Goal: Task Accomplishment & Management: Manage account settings

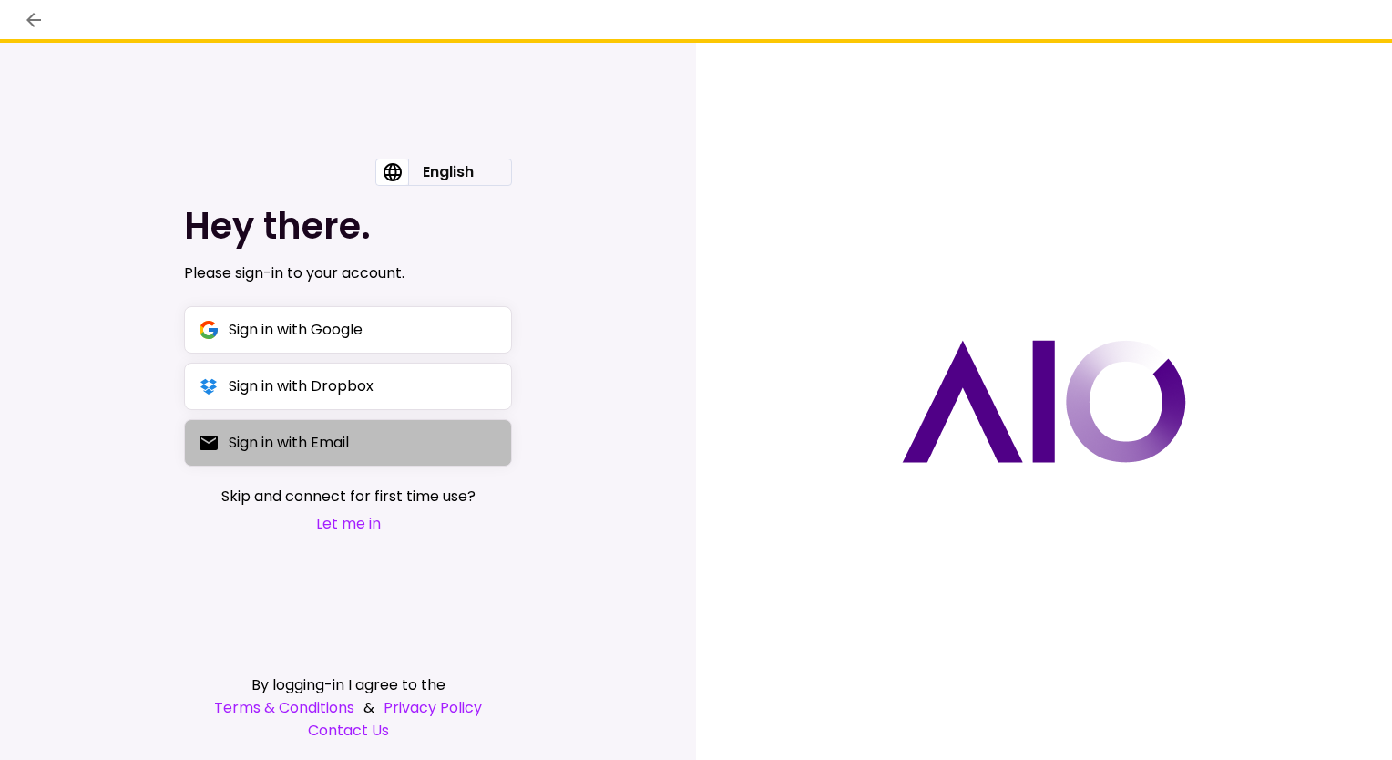
click at [382, 464] on button "Sign in with Email" at bounding box center [348, 442] width 328 height 47
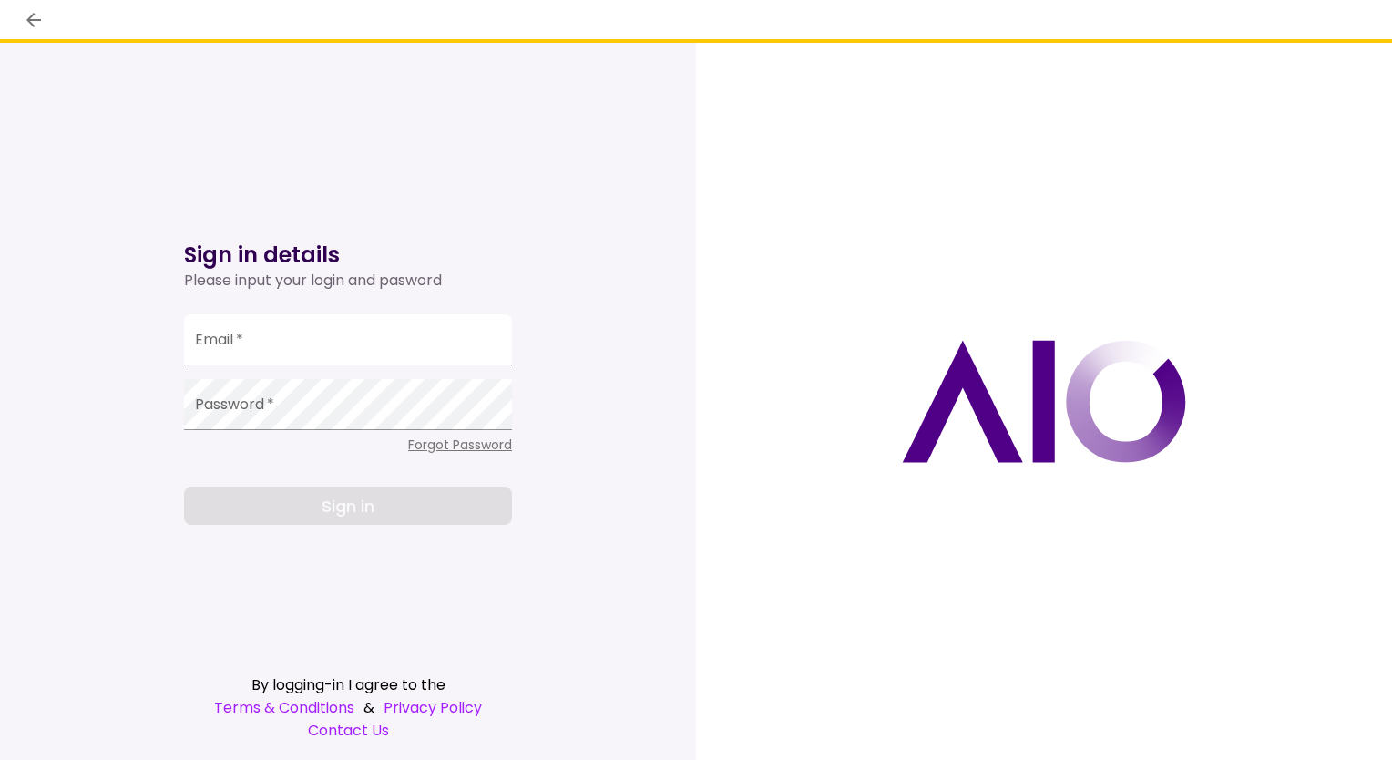
click at [362, 353] on input "Email   *" at bounding box center [348, 339] width 328 height 51
type input "**********"
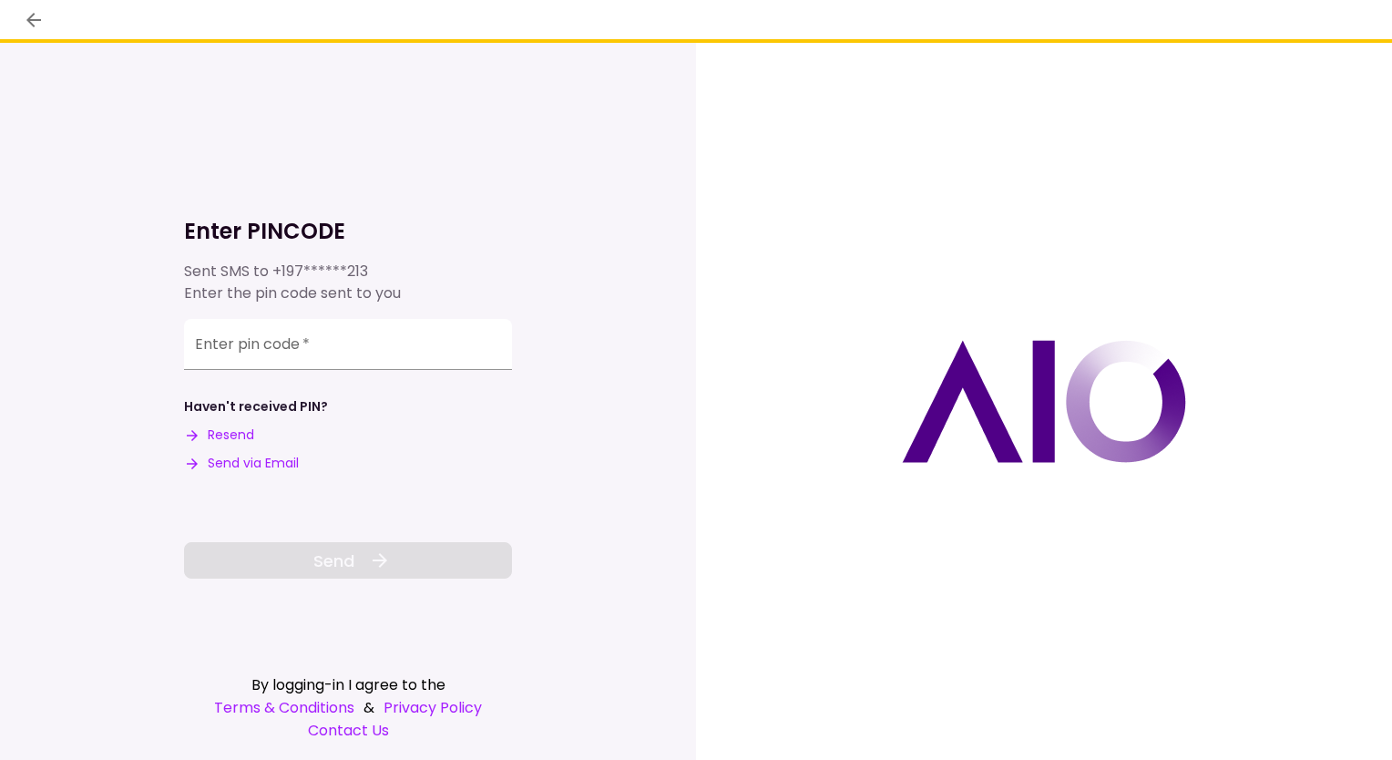
click at [228, 468] on button "Send via Email" at bounding box center [241, 463] width 115 height 19
click at [292, 372] on div "Enter pin code   *" at bounding box center [348, 346] width 328 height 60
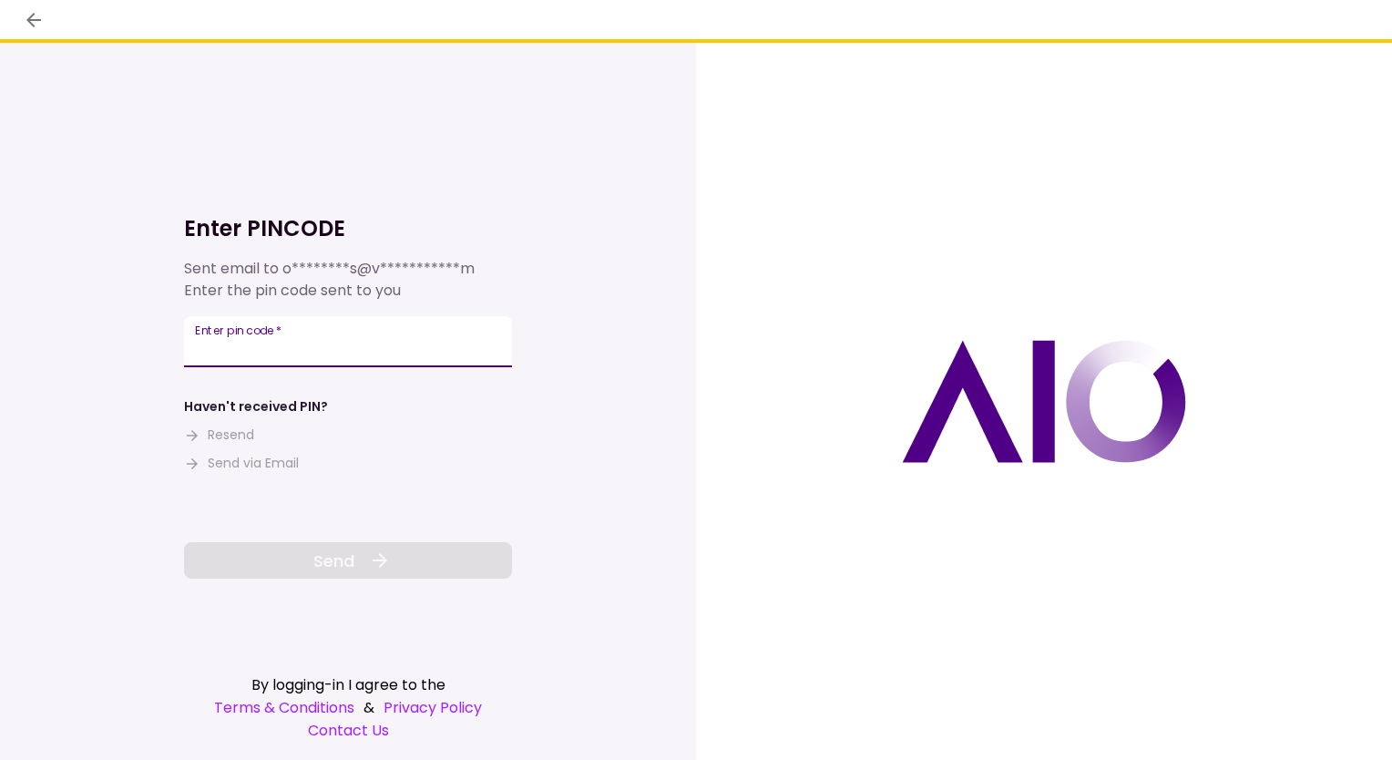
click at [295, 362] on input "Enter pin code   *" at bounding box center [348, 341] width 328 height 51
paste input "******"
type input "******"
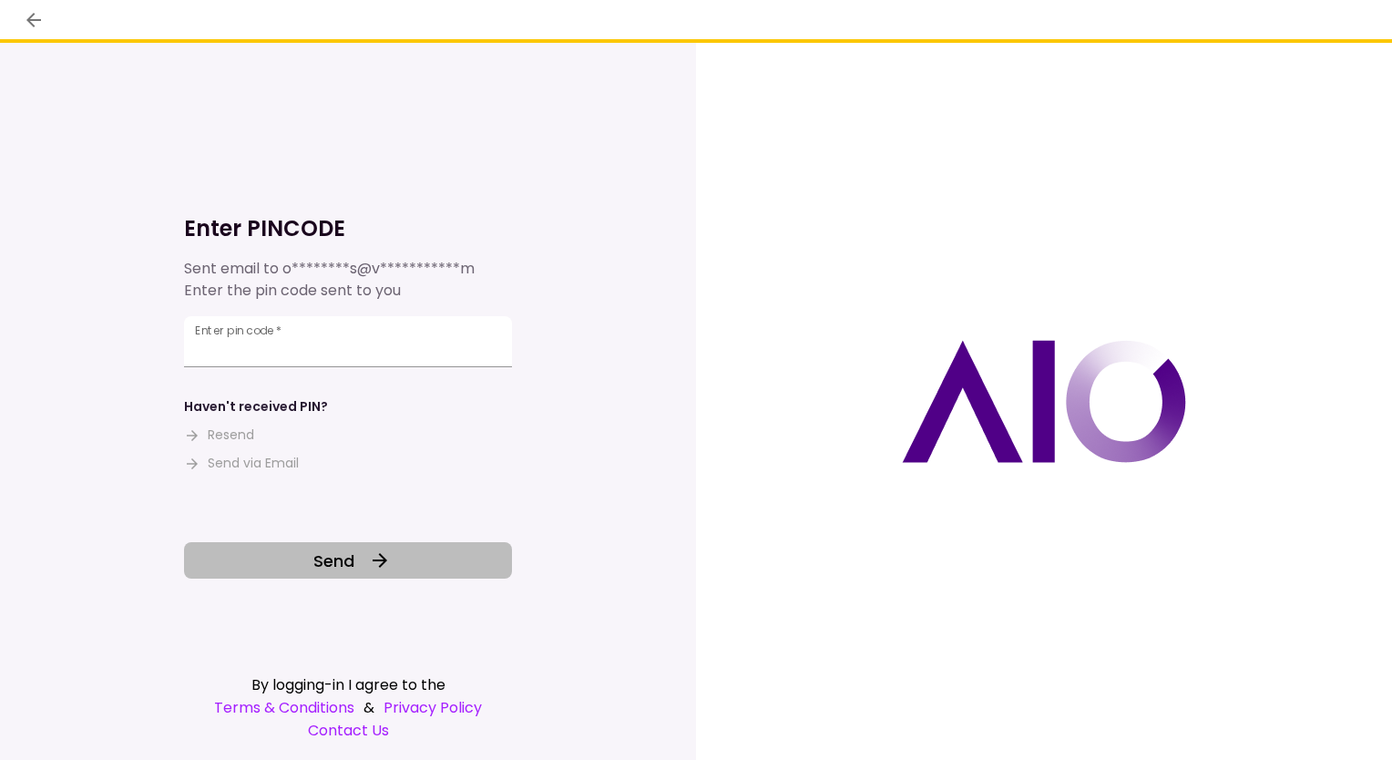
click at [328, 576] on button "Send" at bounding box center [348, 560] width 328 height 36
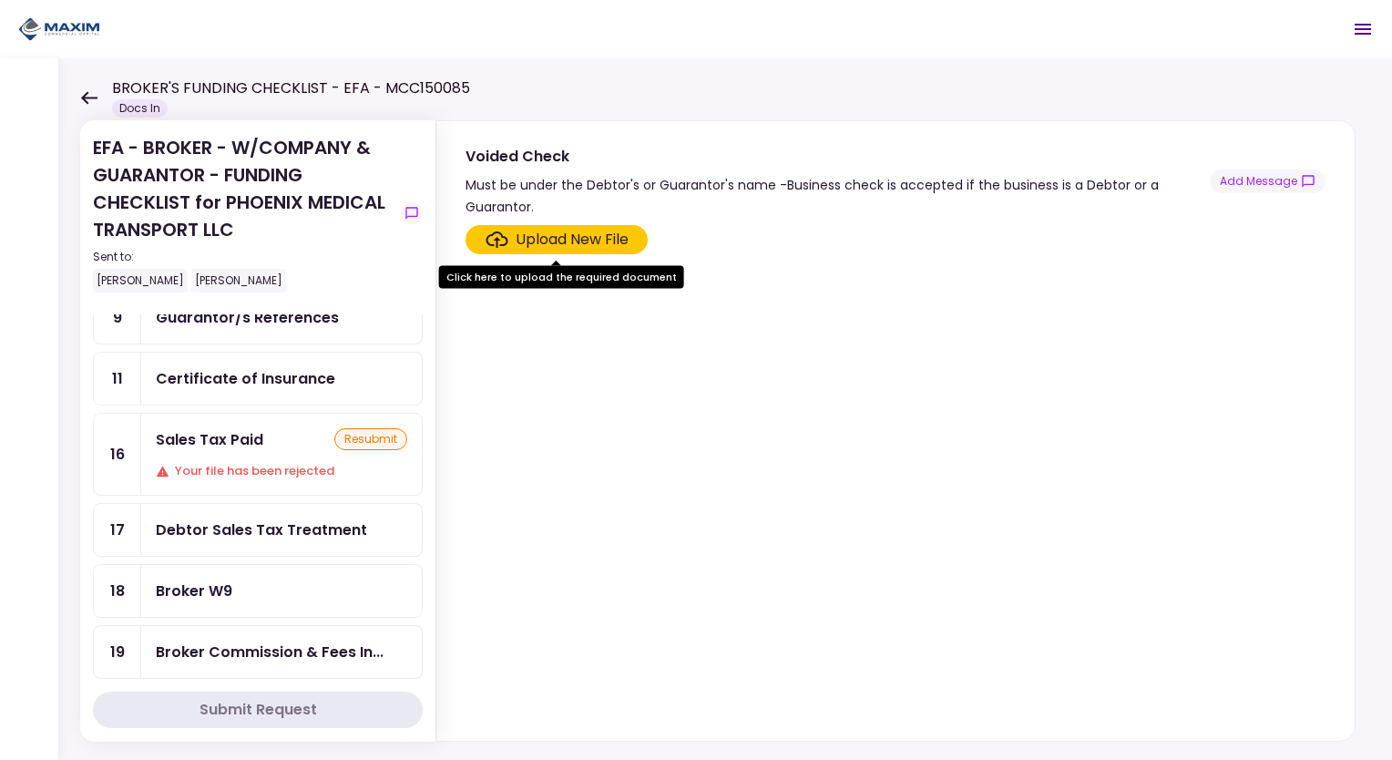
scroll to position [364, 0]
click at [346, 430] on div "resubmit" at bounding box center [370, 440] width 73 height 22
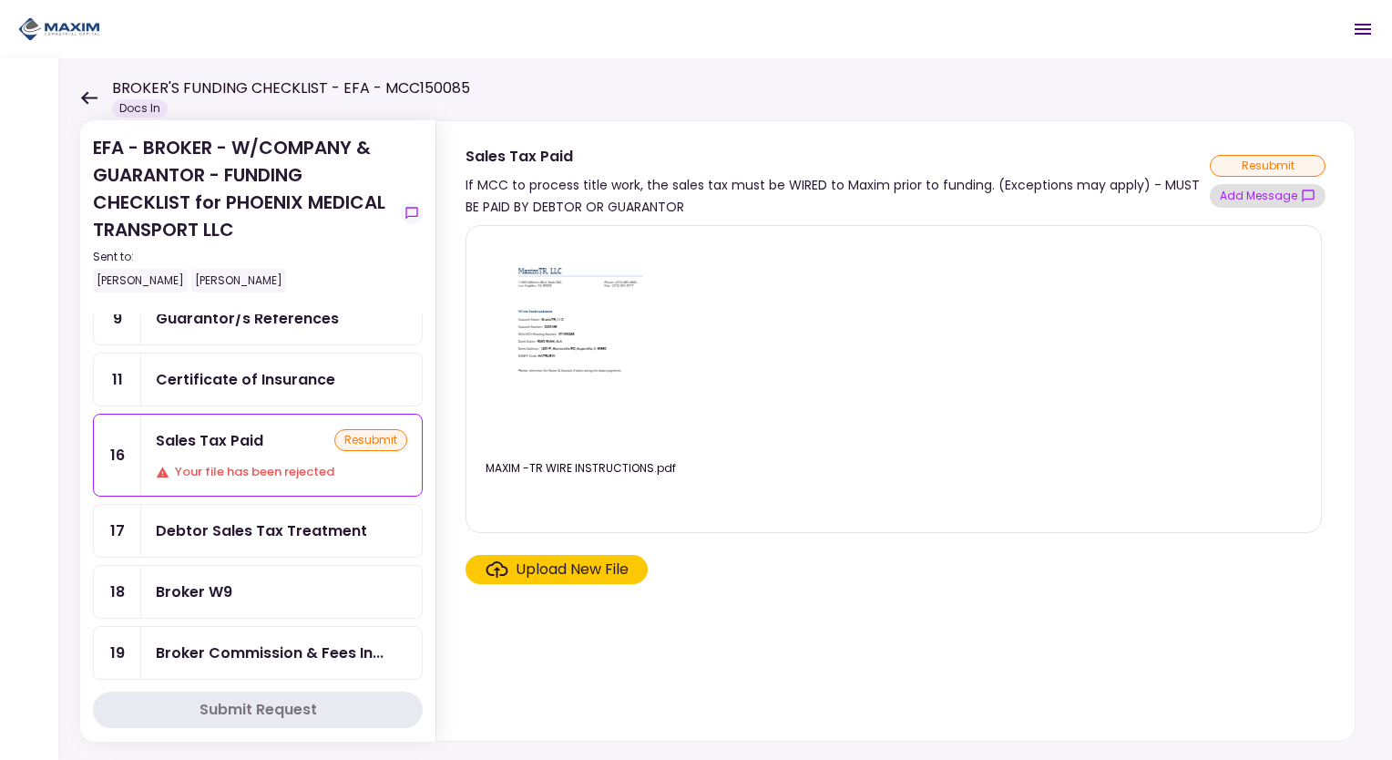
click at [1274, 194] on button "Add Message" at bounding box center [1267, 196] width 116 height 24
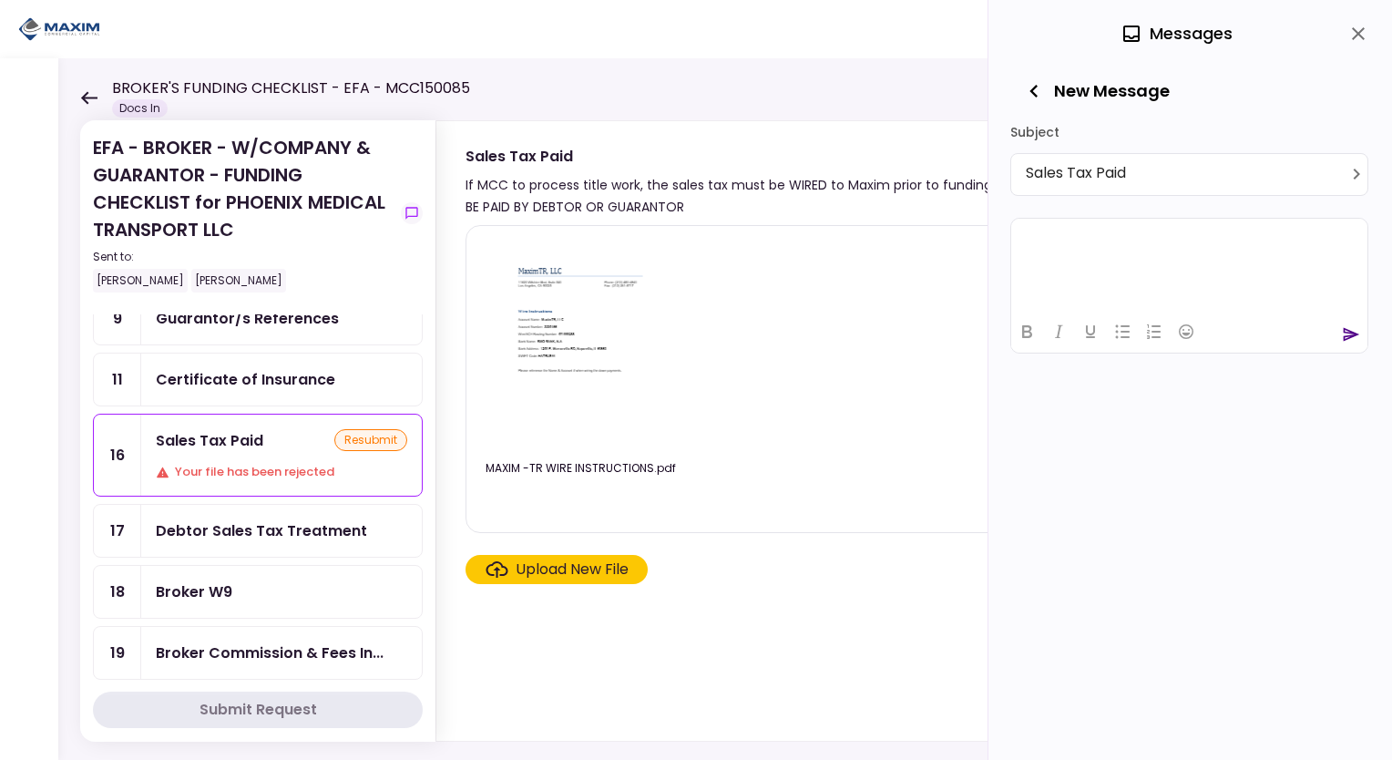
click at [1189, 262] on html at bounding box center [1189, 240] width 356 height 45
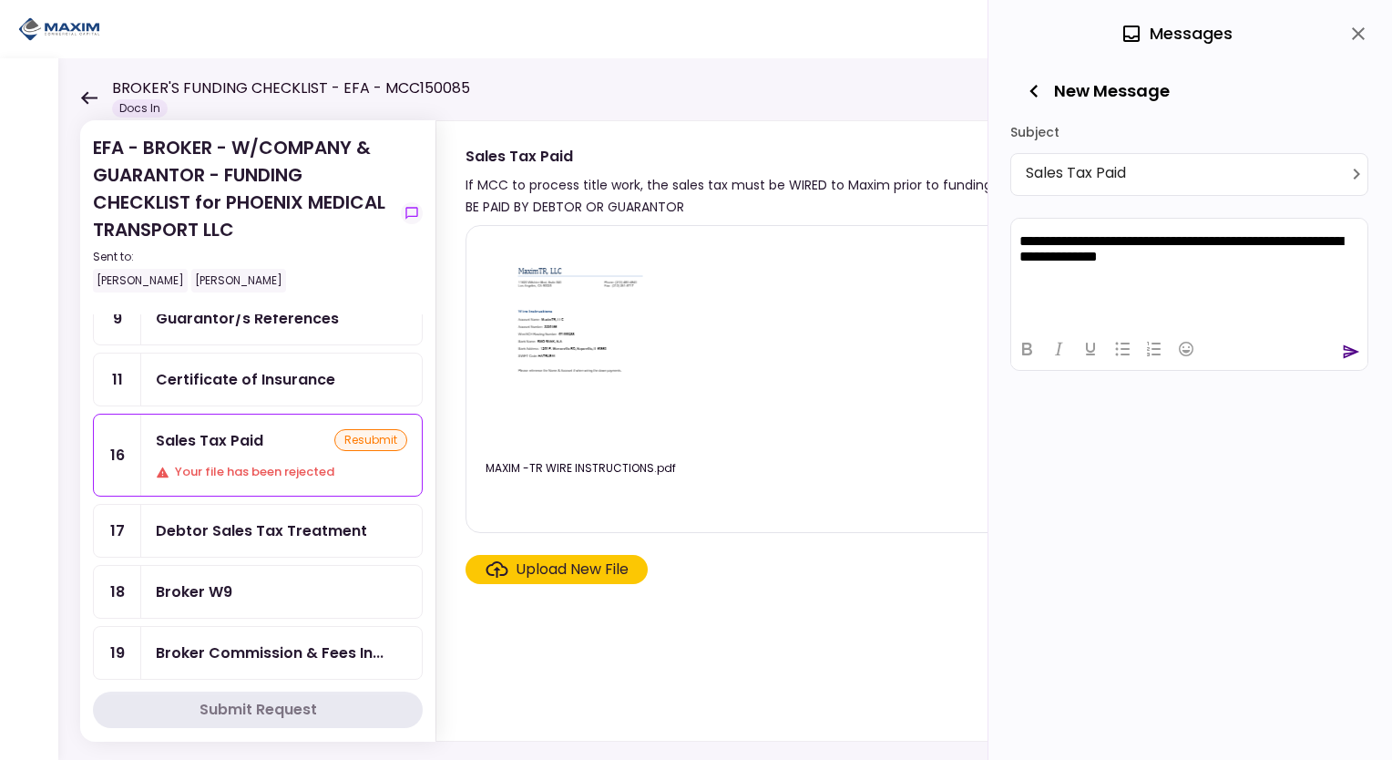
click at [1359, 352] on icon "send" at bounding box center [1350, 351] width 18 height 18
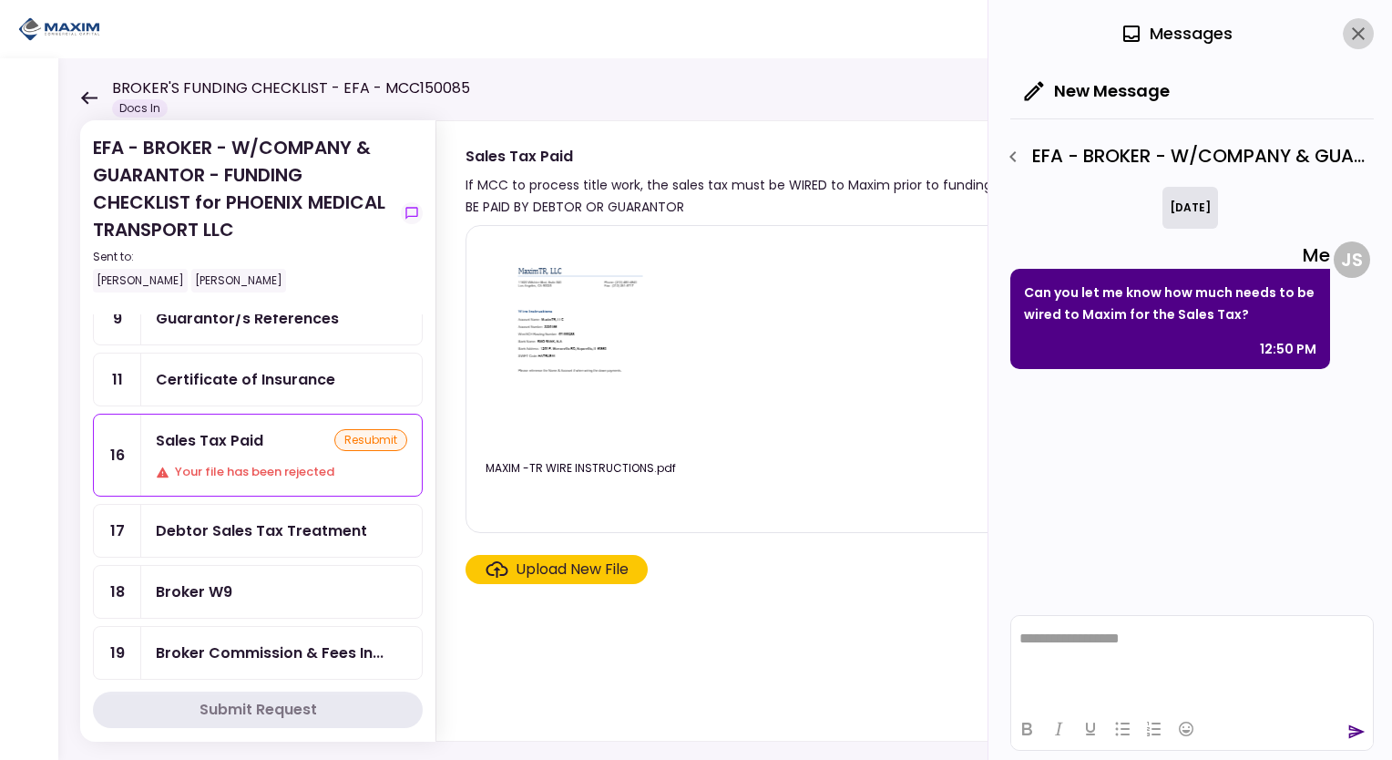
drag, startPoint x: 1356, startPoint y: 37, endPoint x: 1269, endPoint y: 103, distance: 108.6
click at [1356, 37] on icon "close" at bounding box center [1358, 34] width 22 height 22
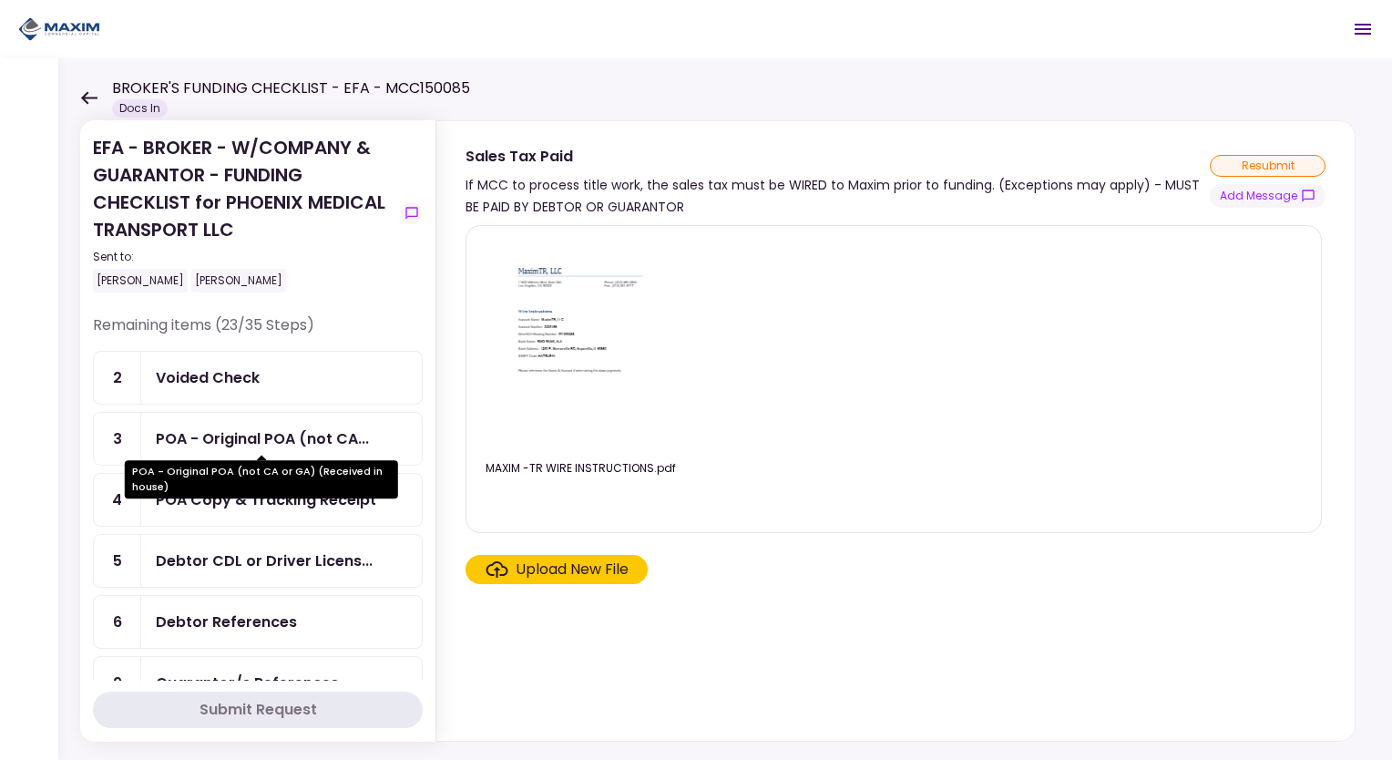
click at [293, 432] on div "POA - Original POA (not CA..." at bounding box center [262, 438] width 213 height 23
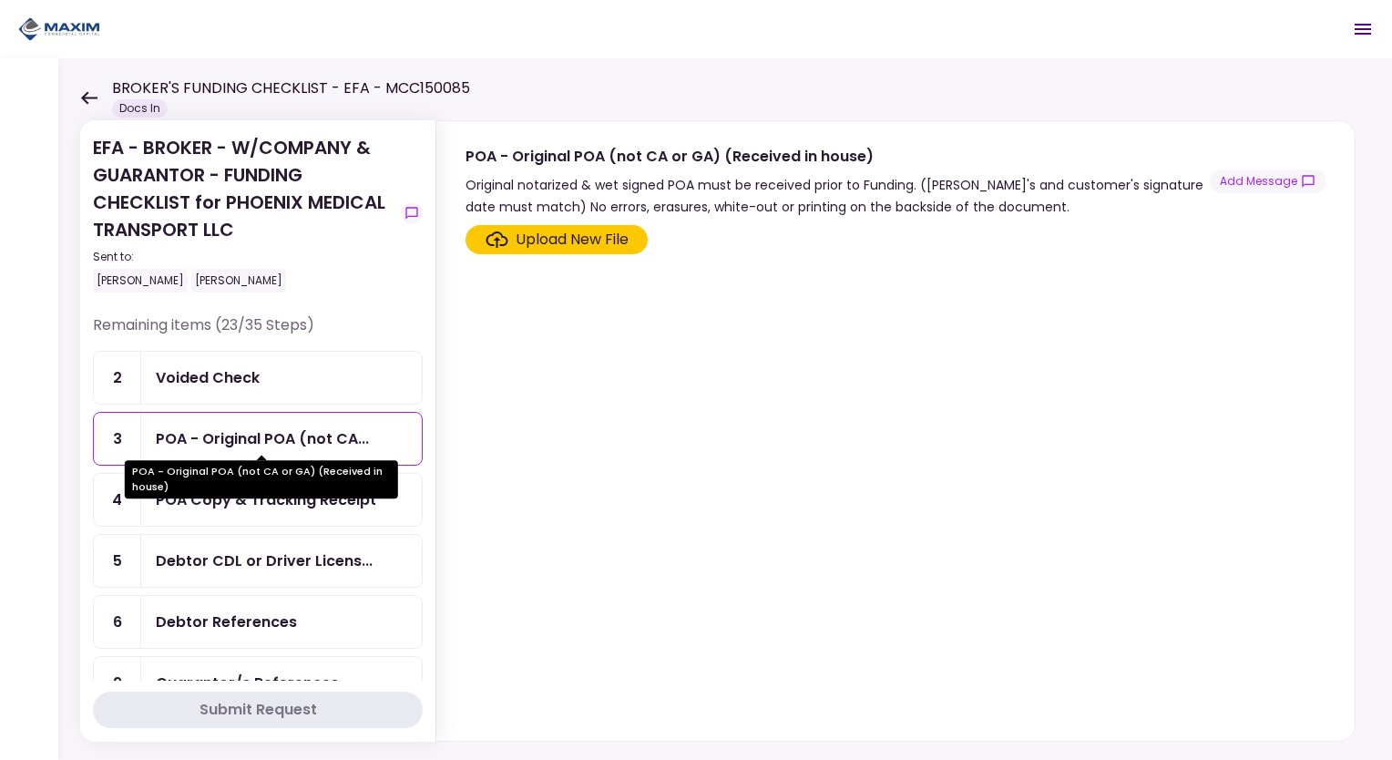
click at [273, 494] on div "POA - Original POA (not CA or GA) (Received in house)" at bounding box center [261, 479] width 273 height 38
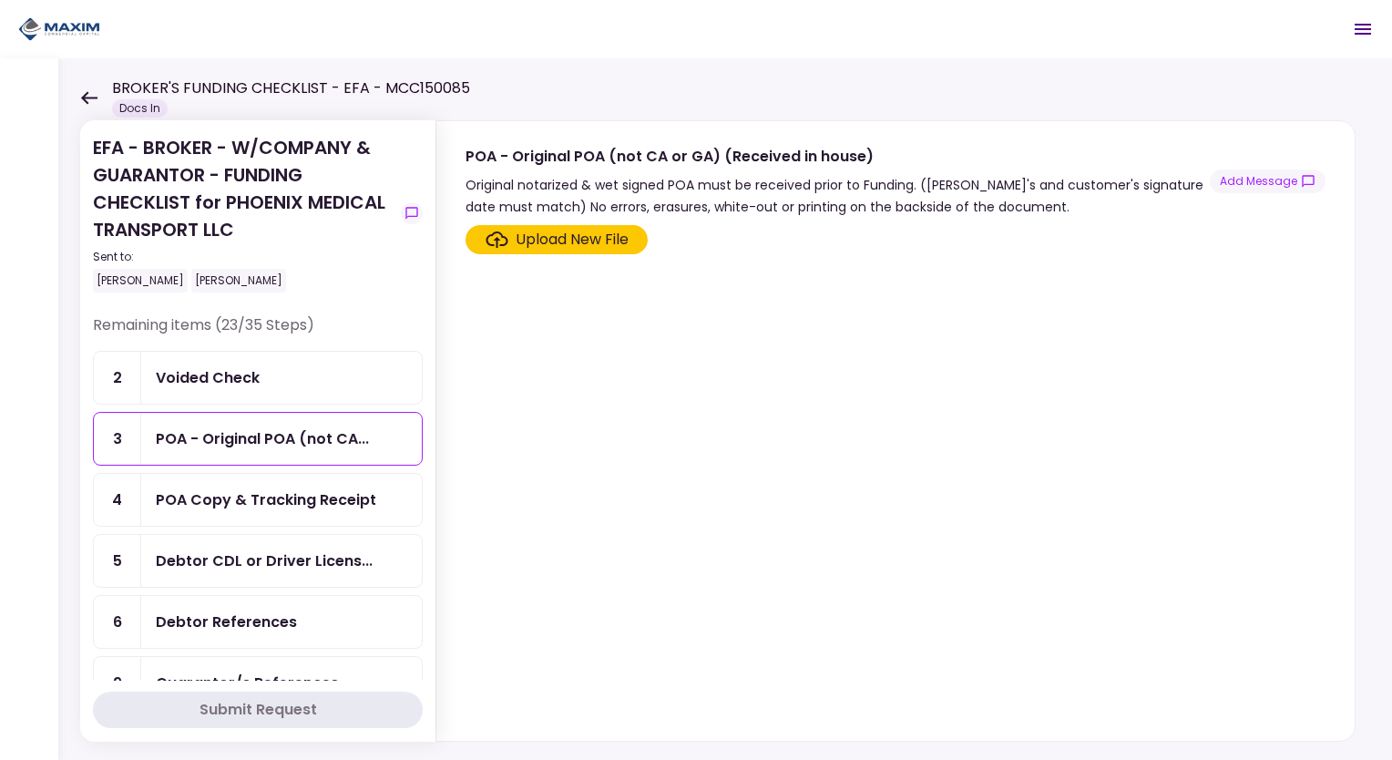
click at [278, 511] on div "POA Copy & Tracking Receipt" at bounding box center [281, 500] width 280 height 52
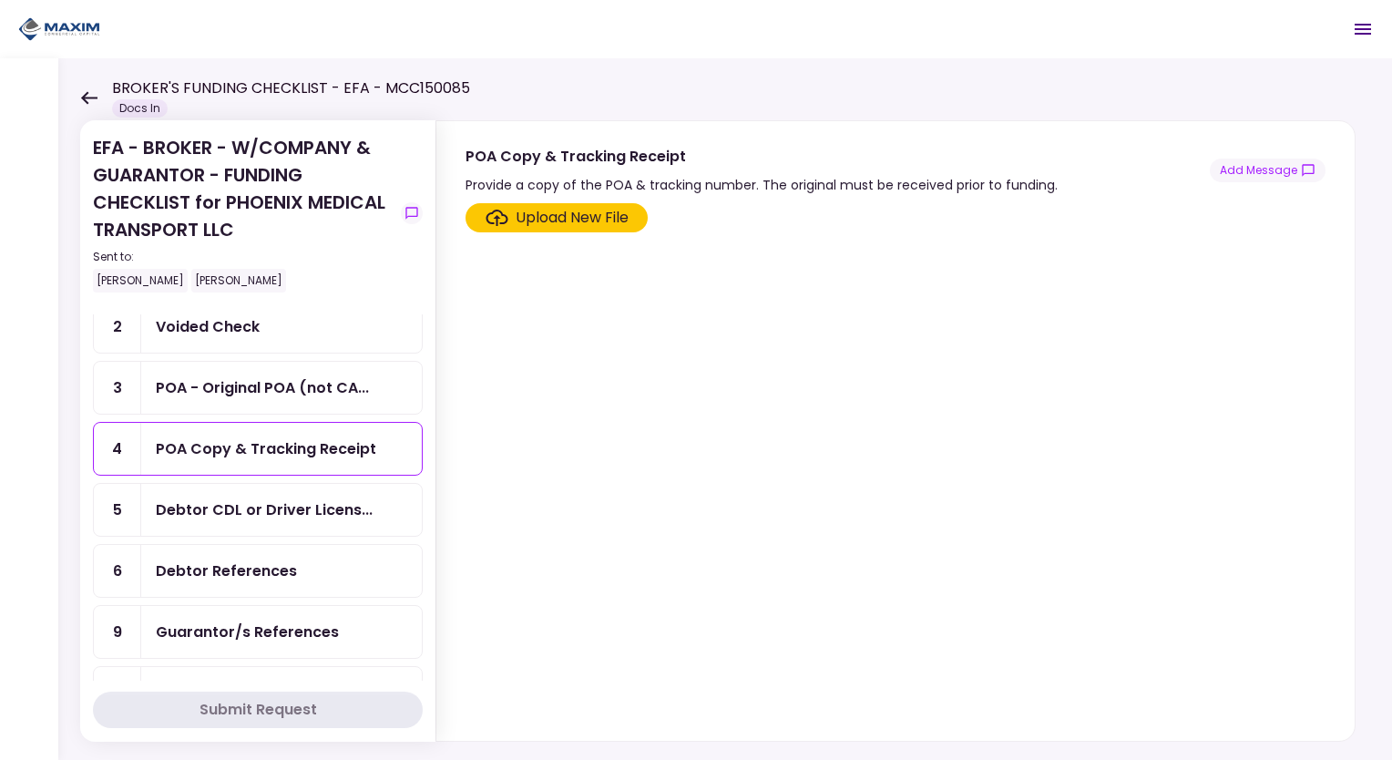
scroll to position [91, 0]
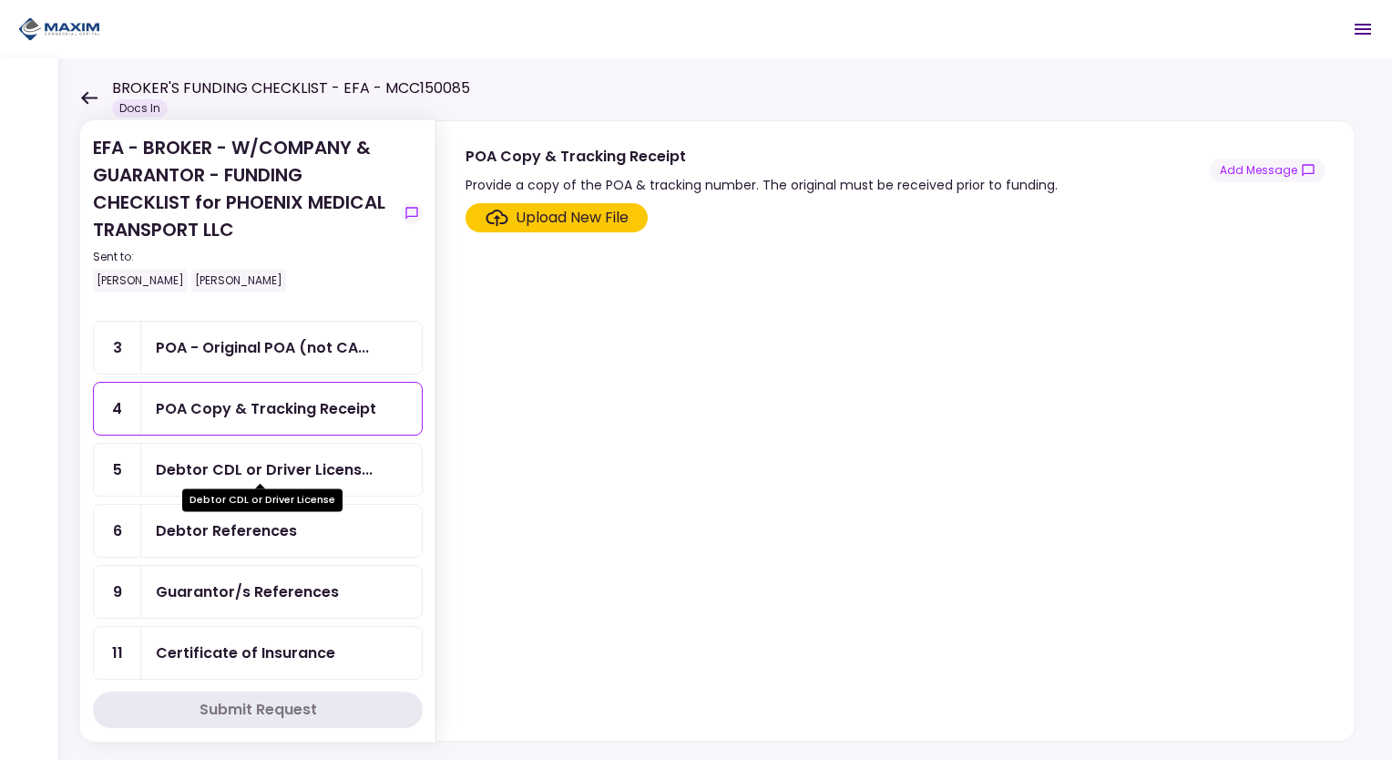
click at [306, 468] on div "Debtor CDL or Driver Licens..." at bounding box center [264, 469] width 217 height 23
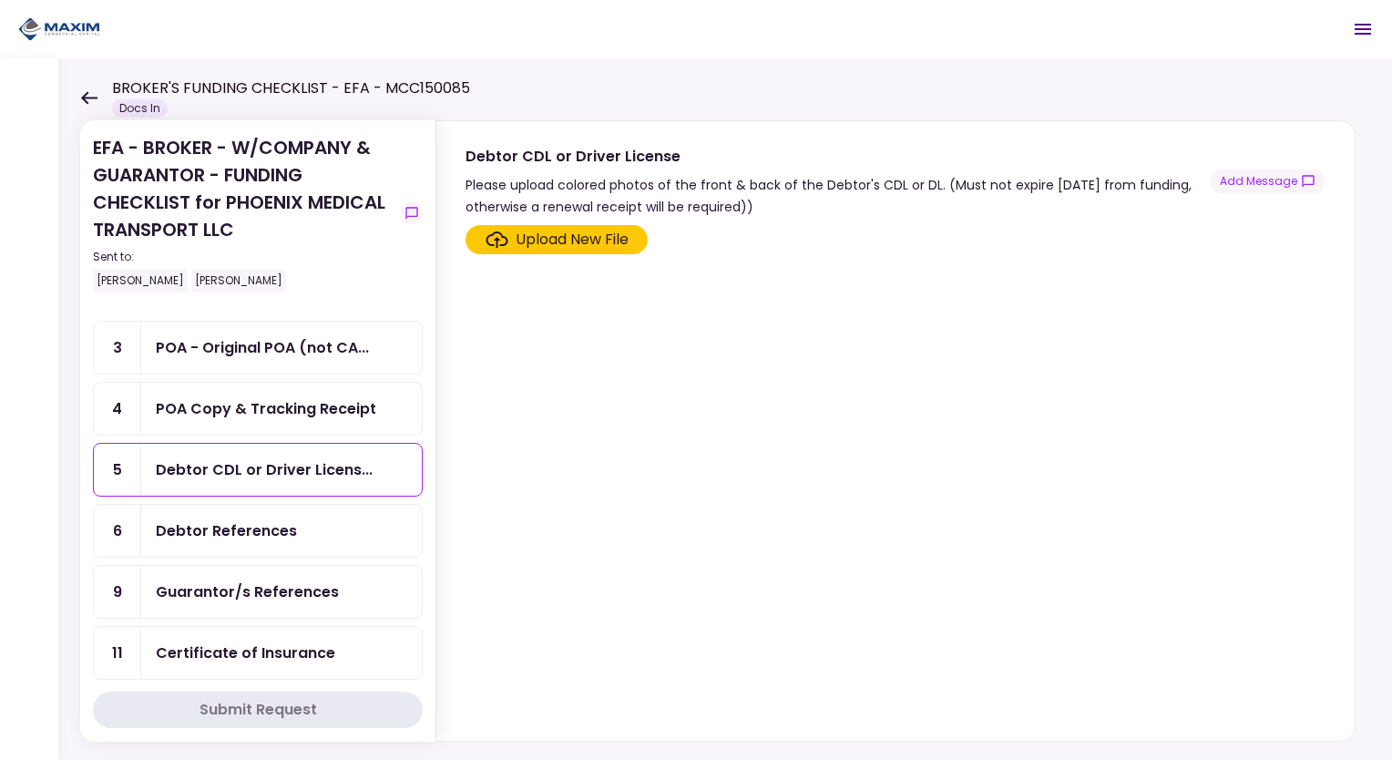
click at [301, 543] on div "Debtor References" at bounding box center [281, 531] width 280 height 52
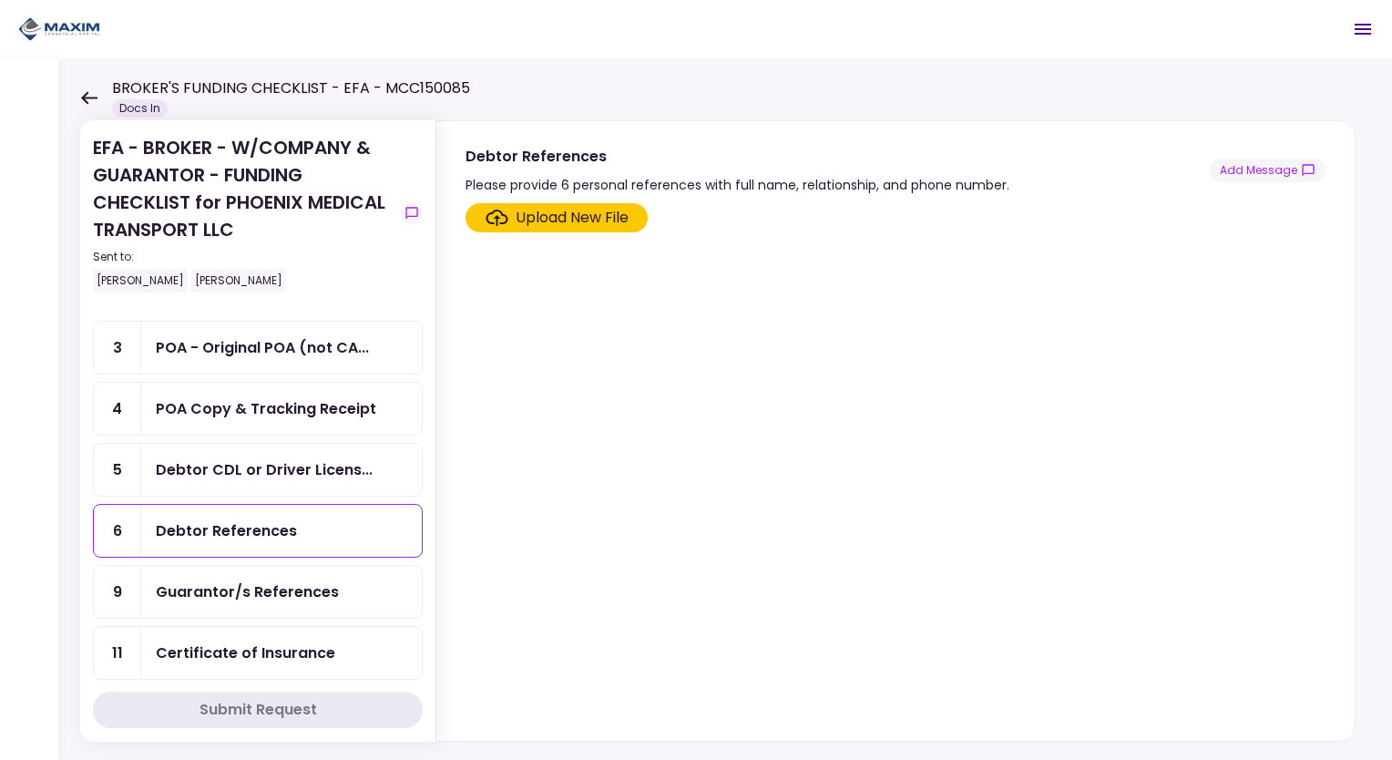
click at [331, 593] on div "Guarantor/s References" at bounding box center [247, 591] width 183 height 23
click at [353, 643] on div "Certificate of Insurance" at bounding box center [281, 652] width 251 height 23
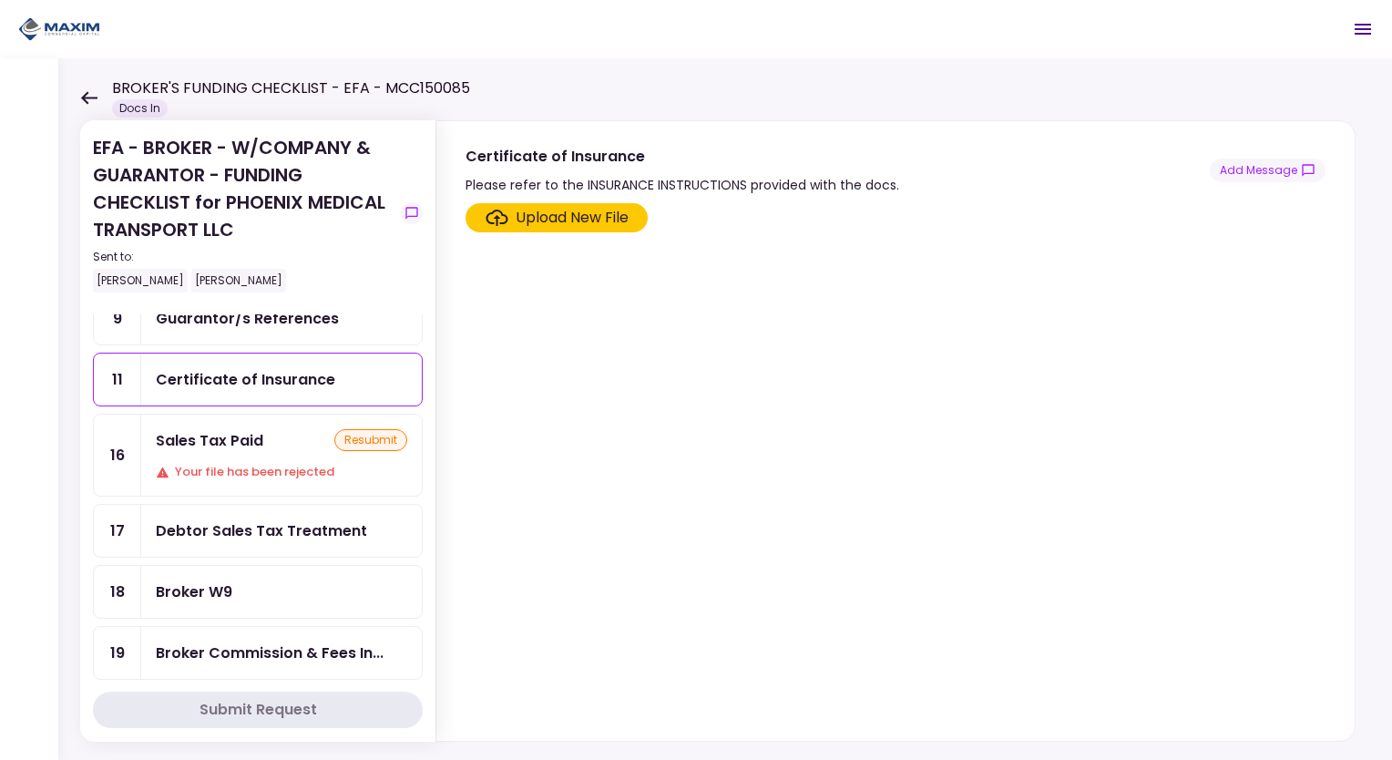
scroll to position [455, 0]
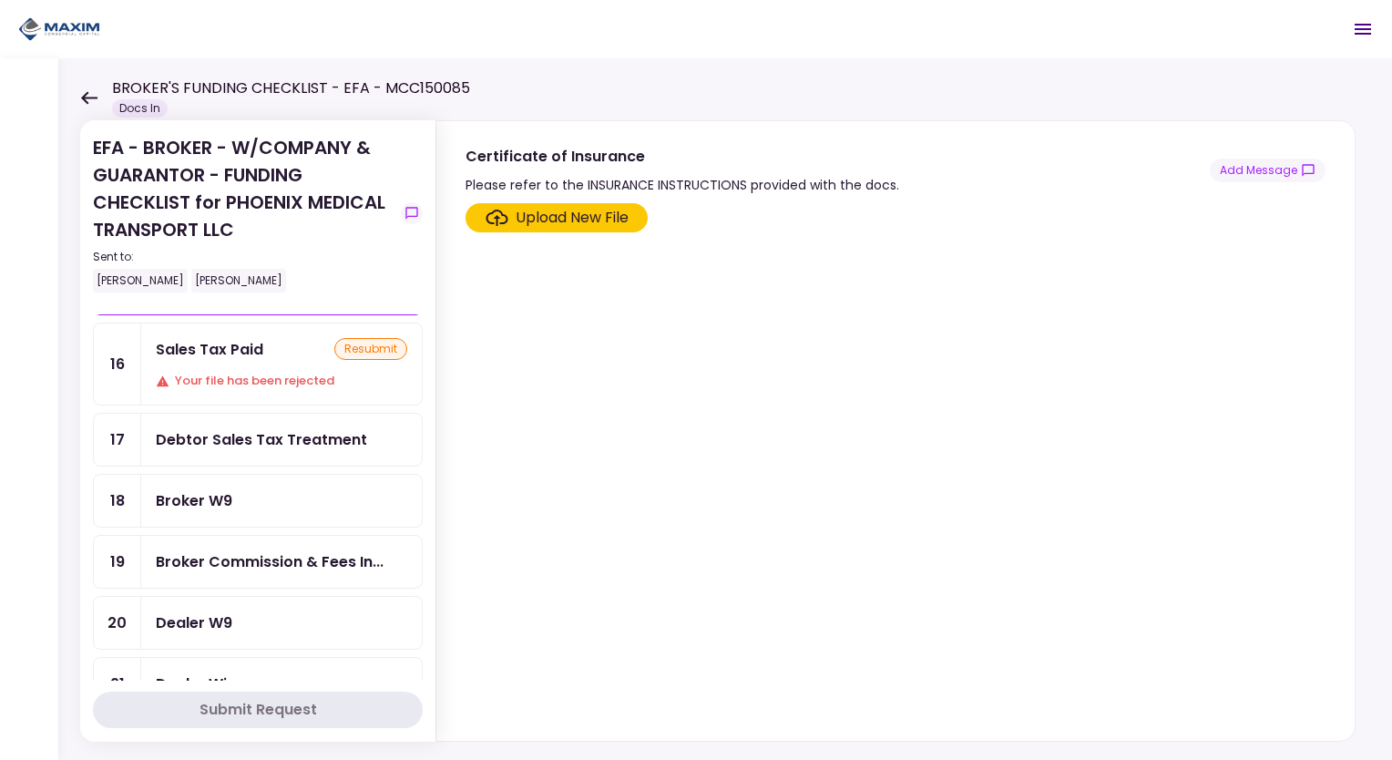
click at [364, 452] on div "Debtor Sales Tax Treatment" at bounding box center [281, 439] width 280 height 52
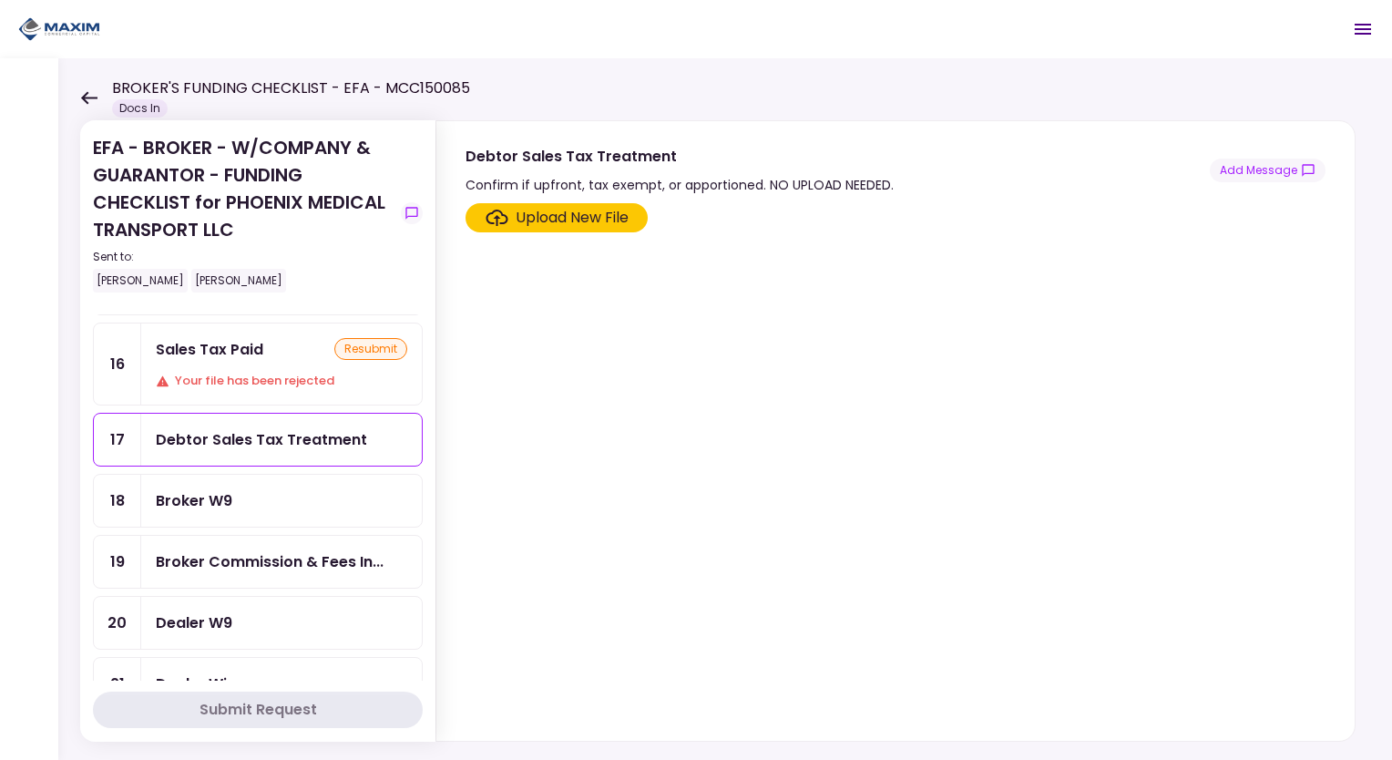
click at [217, 392] on div "Sales Tax Paid resubmit Your file has been rejected" at bounding box center [281, 363] width 280 height 81
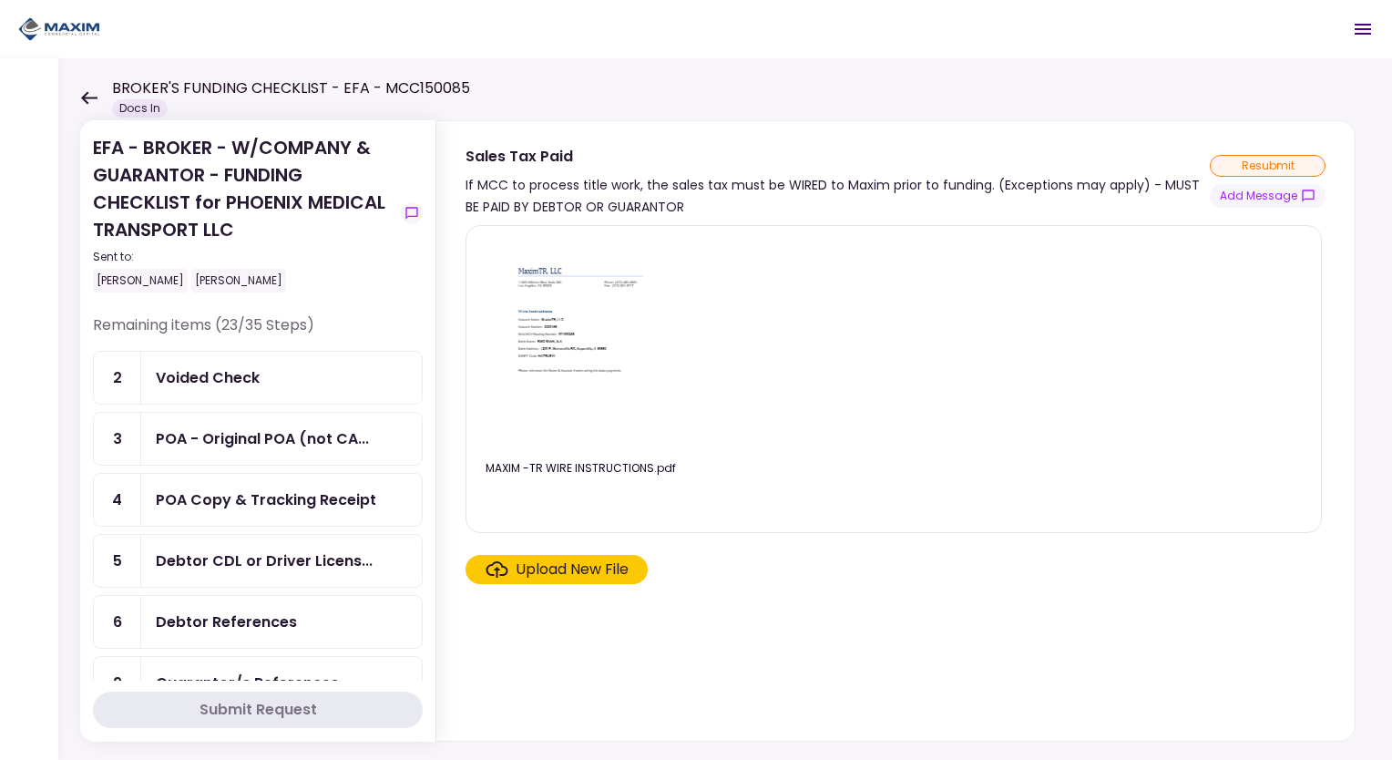
click at [1364, 36] on icon "Open menu" at bounding box center [1362, 29] width 22 height 22
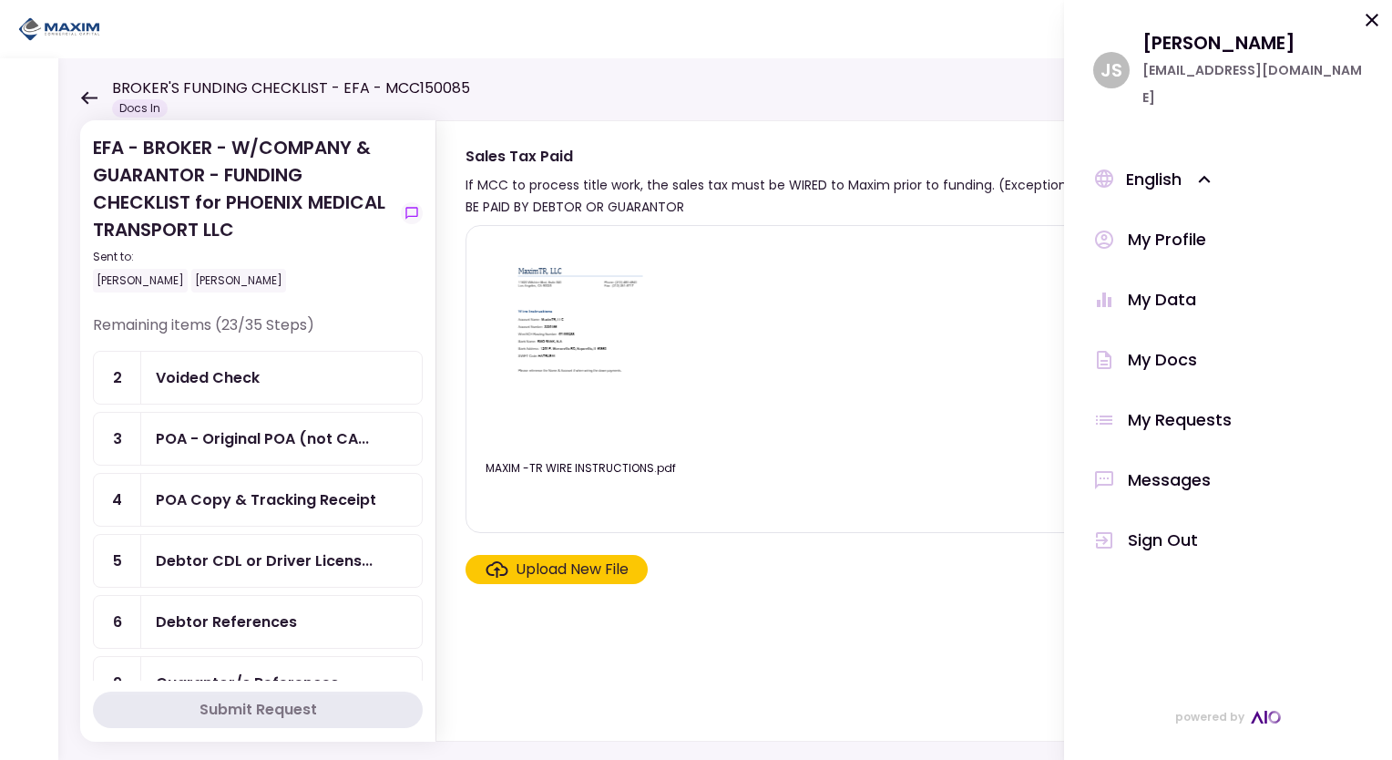
click at [1106, 67] on div "J S" at bounding box center [1111, 70] width 36 height 36
click at [1163, 76] on div "operations@veritasef.com" at bounding box center [1252, 83] width 220 height 55
click at [1156, 43] on div "Julie Stephens" at bounding box center [1252, 42] width 220 height 27
click at [1167, 226] on div "My Profile" at bounding box center [1166, 239] width 78 height 27
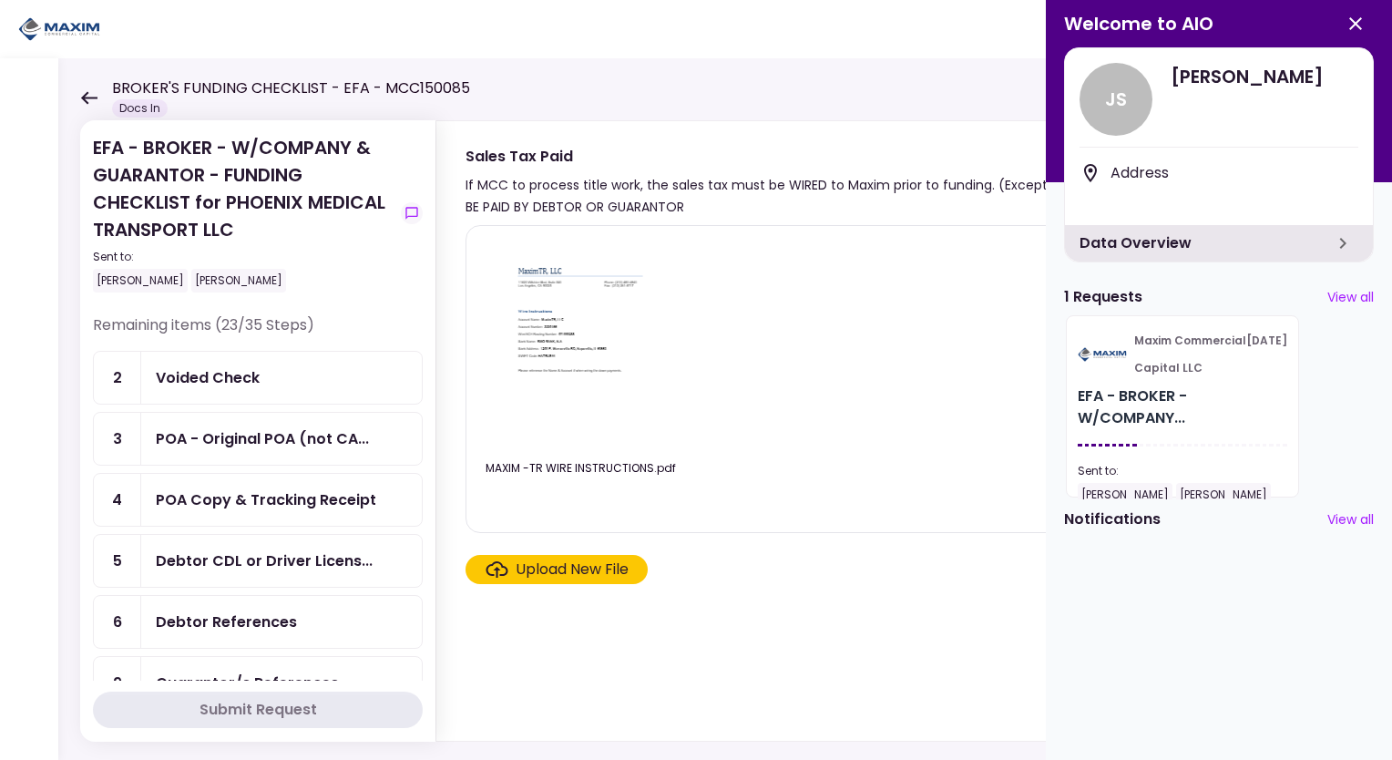
click at [1118, 168] on div "Address" at bounding box center [1234, 173] width 248 height 22
click at [1127, 101] on div "J S" at bounding box center [1115, 99] width 73 height 73
click at [1195, 67] on span "Julie Stephens" at bounding box center [1264, 76] width 188 height 27
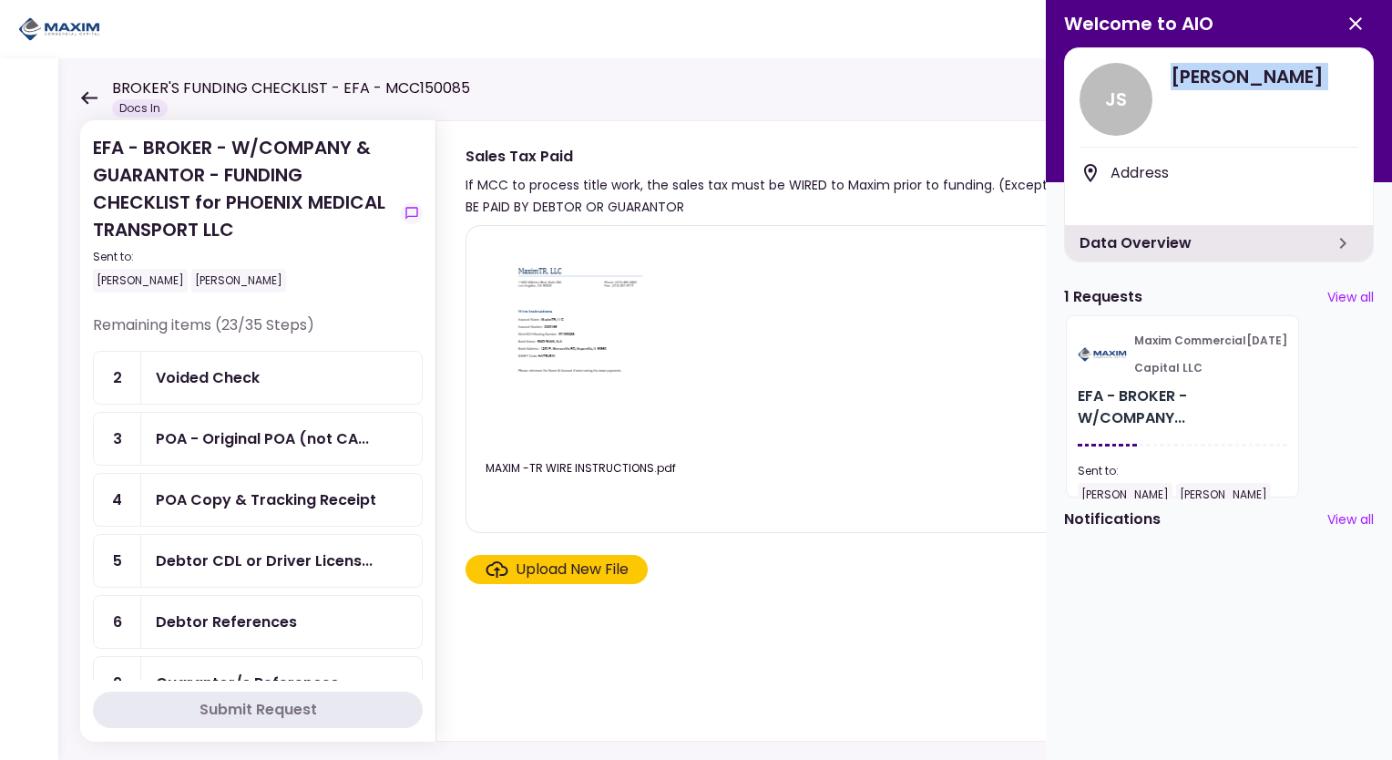
click at [1288, 77] on span "Julie Stephens" at bounding box center [1264, 76] width 188 height 27
click at [1203, 25] on span "Welcome to AIO" at bounding box center [1138, 23] width 149 height 27
click at [1356, 24] on icon "button" at bounding box center [1355, 23] width 13 height 13
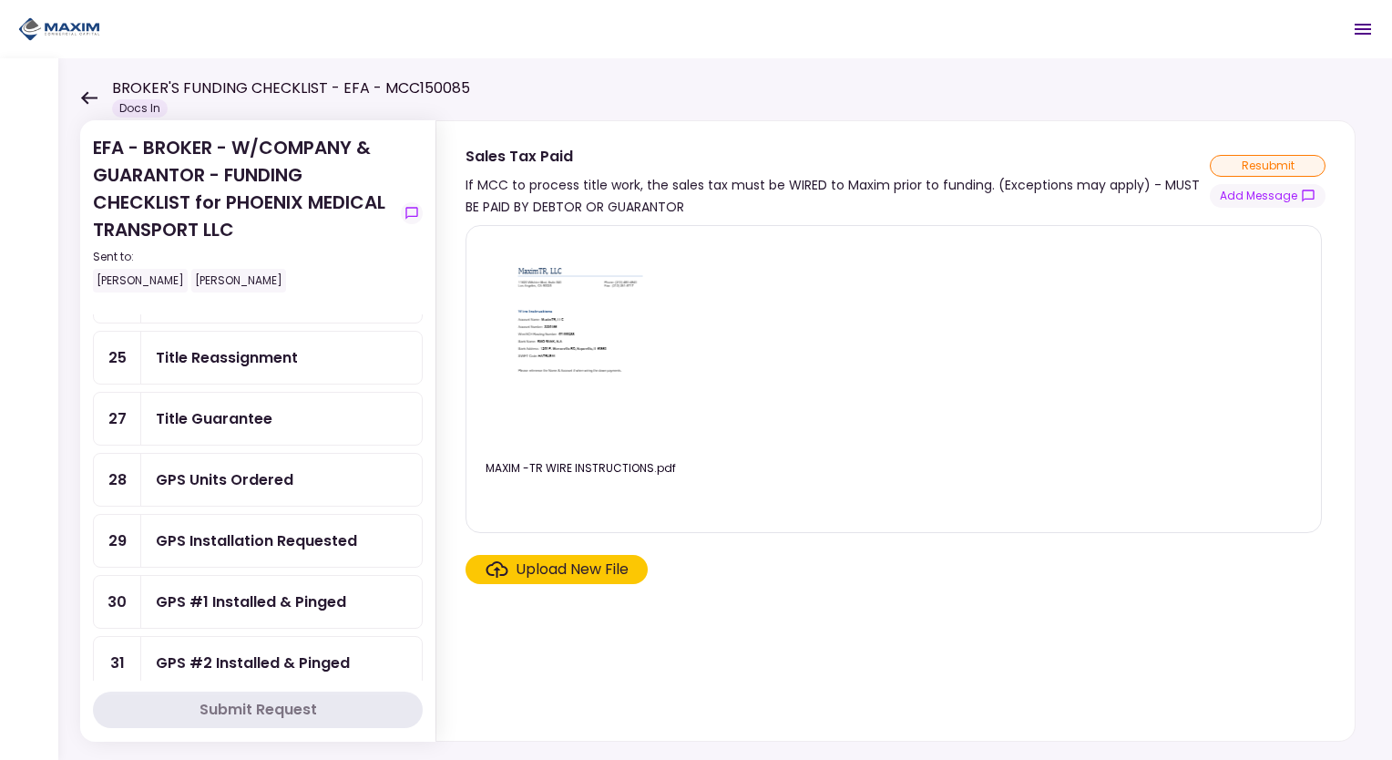
scroll to position [1025, 0]
click at [229, 469] on div "GPS Units Ordered" at bounding box center [225, 480] width 138 height 23
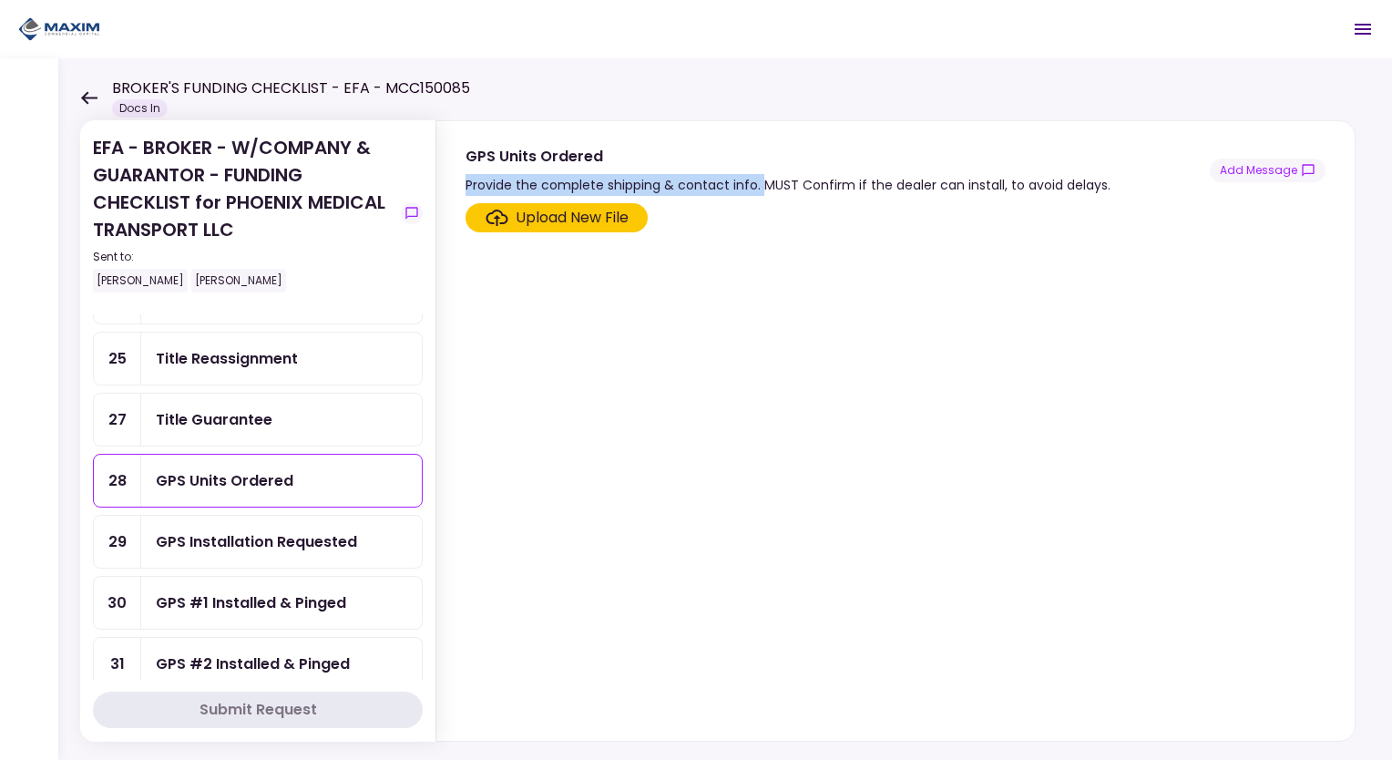
drag, startPoint x: 465, startPoint y: 180, endPoint x: 759, endPoint y: 180, distance: 293.2
click at [759, 180] on div "Provide the complete shipping & contact info. MUST Confirm if the dealer can in…" at bounding box center [787, 185] width 645 height 22
copy div "Provide the complete shipping & contact info."
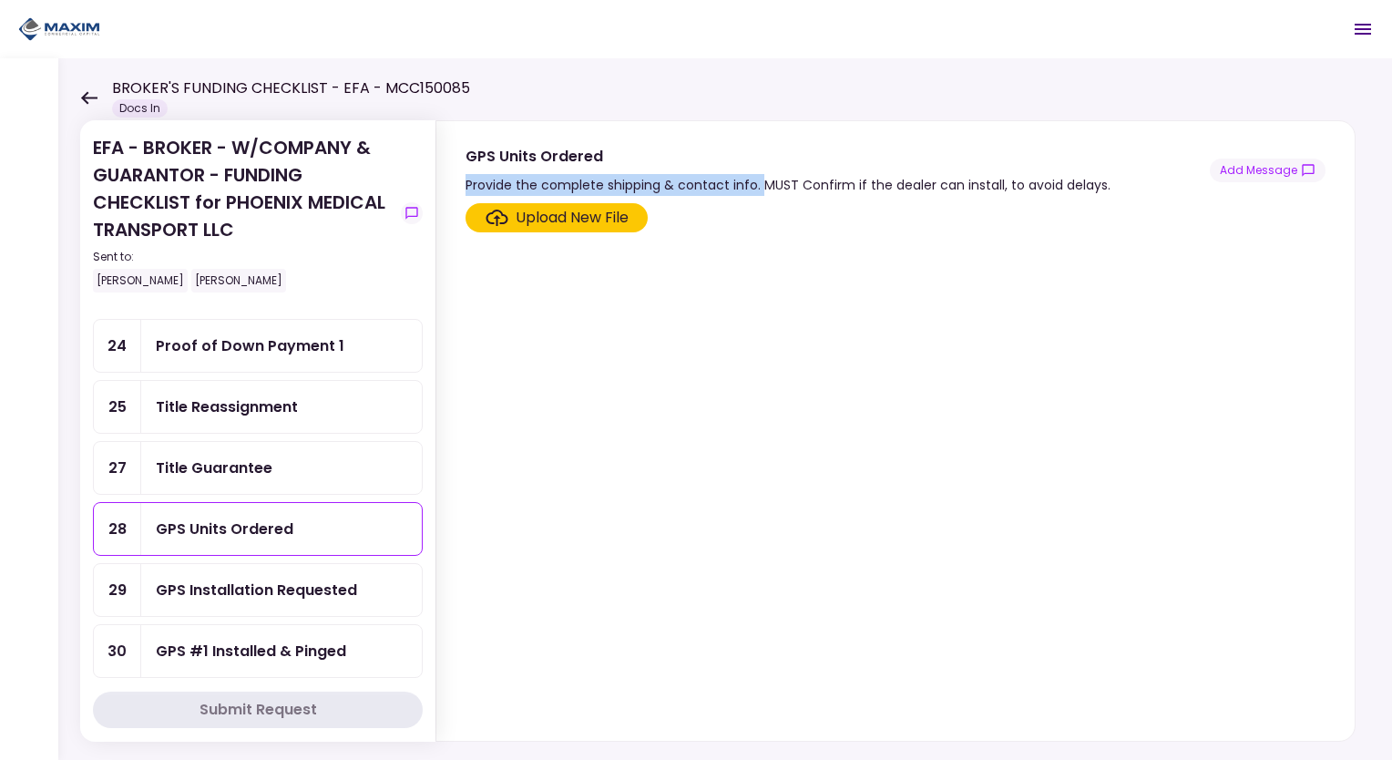
scroll to position [933, 0]
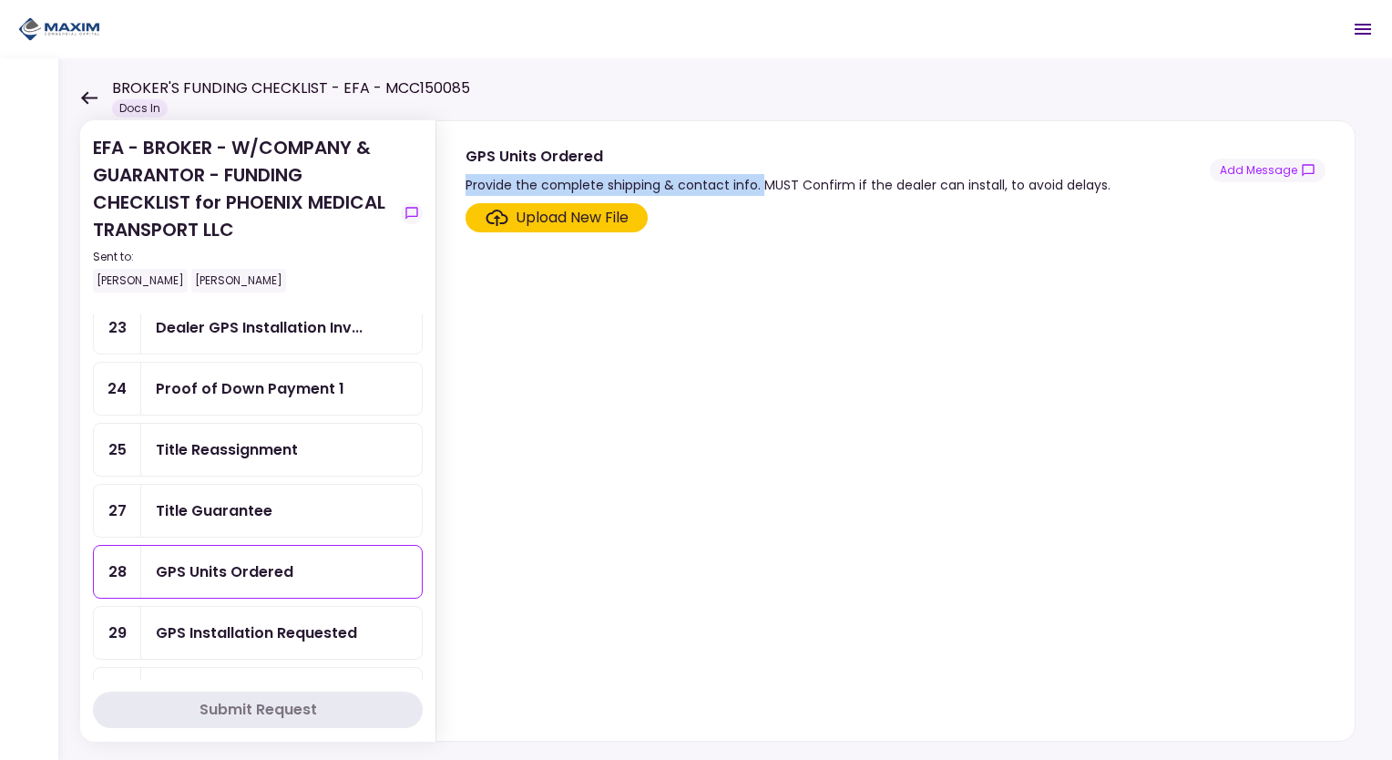
click at [321, 621] on div "GPS Installation Requested" at bounding box center [256, 632] width 201 height 23
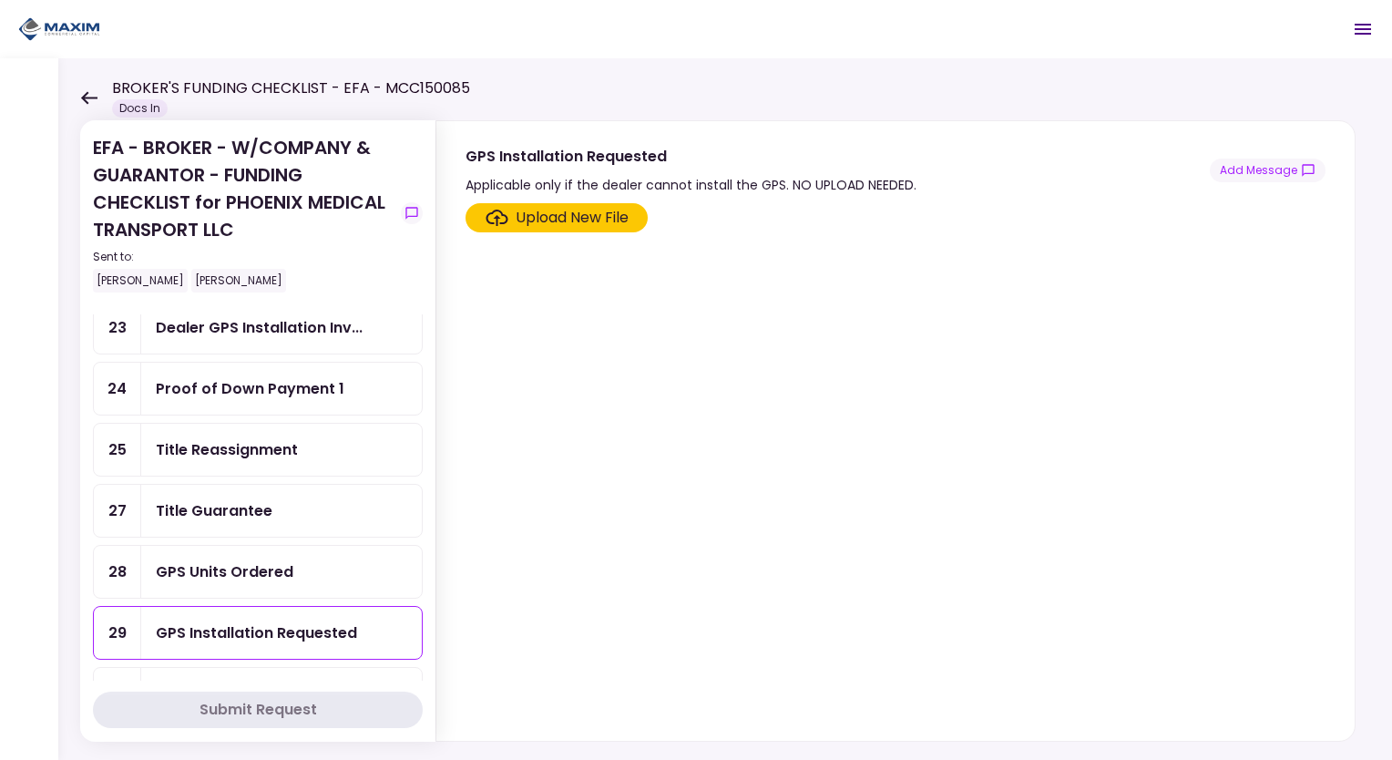
click at [248, 560] on div "GPS Units Ordered" at bounding box center [225, 571] width 138 height 23
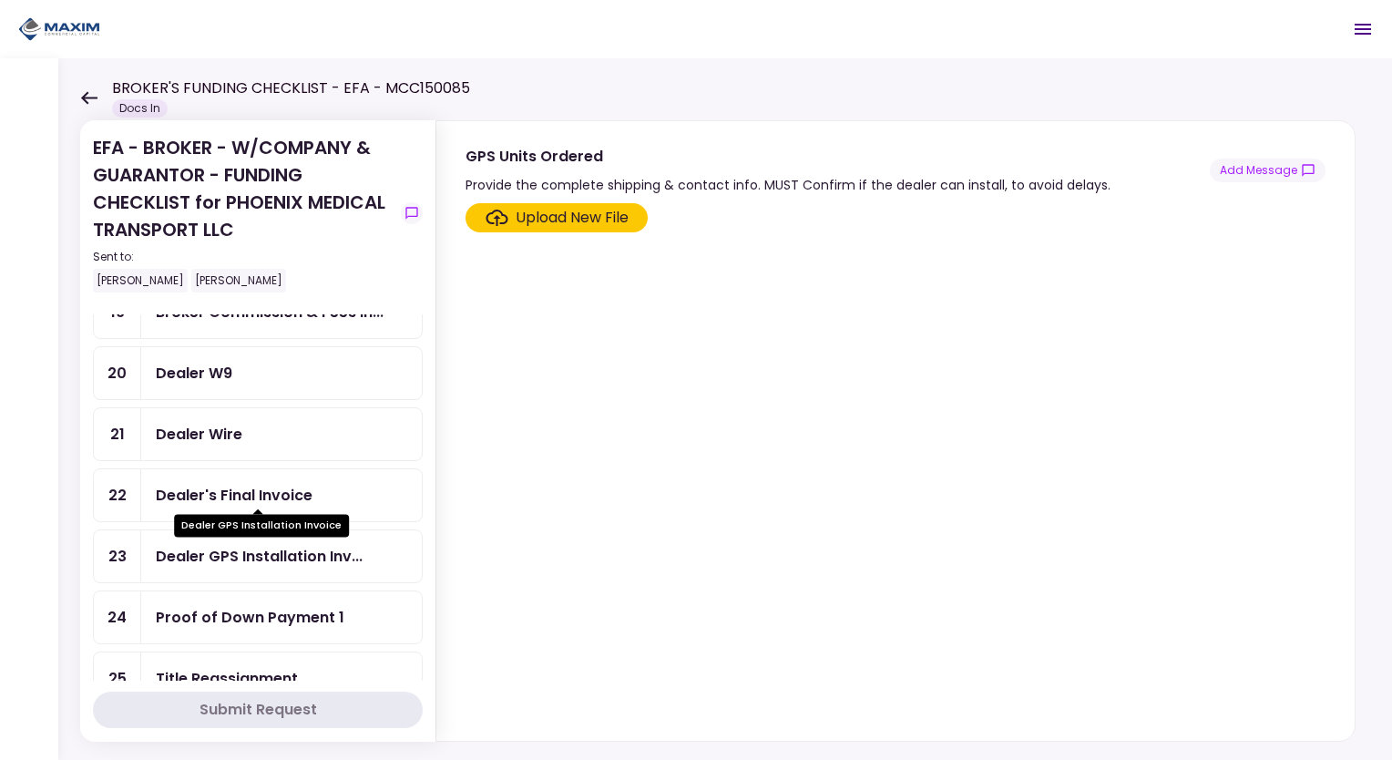
scroll to position [660, 0]
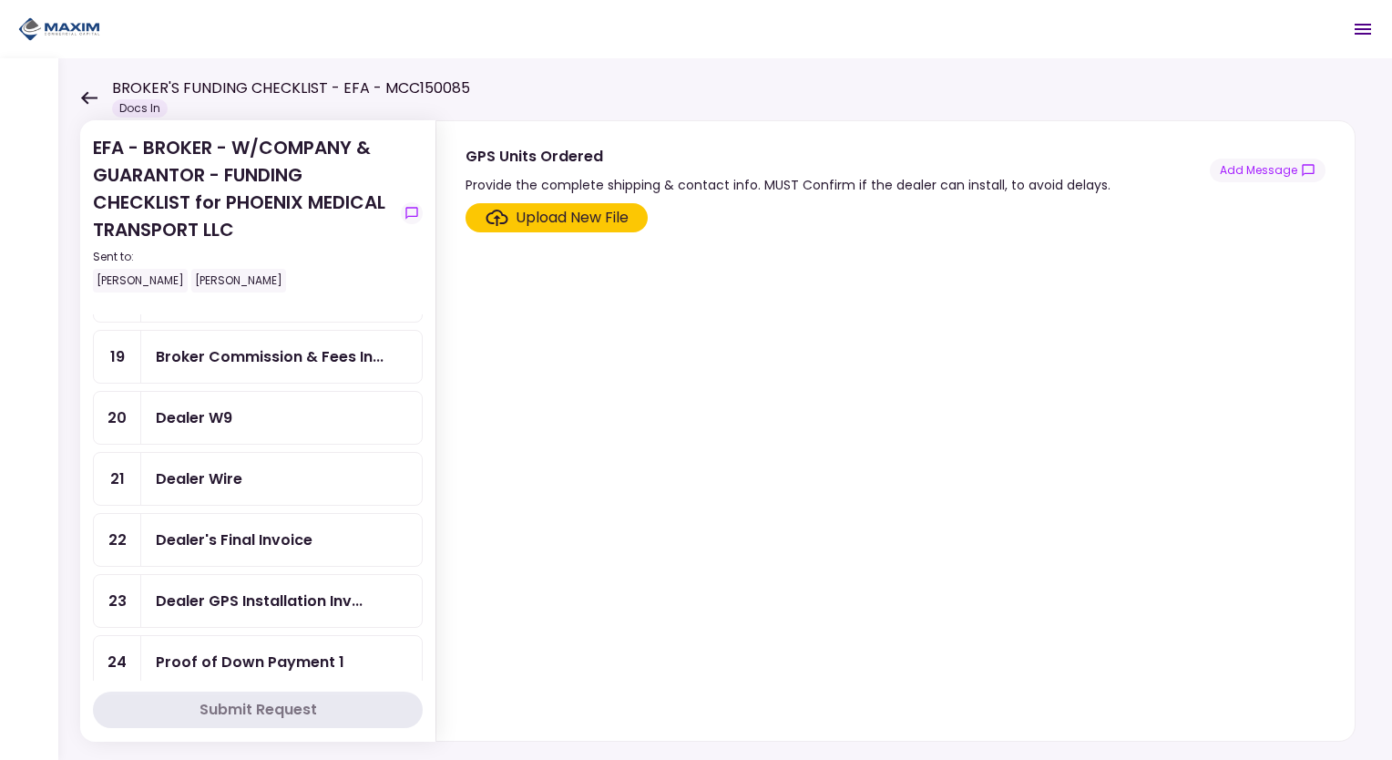
click at [257, 575] on div "Dealer GPS Installation Inv..." at bounding box center [281, 601] width 280 height 52
click at [275, 533] on div "Dealer's Final Invoice" at bounding box center [281, 540] width 280 height 52
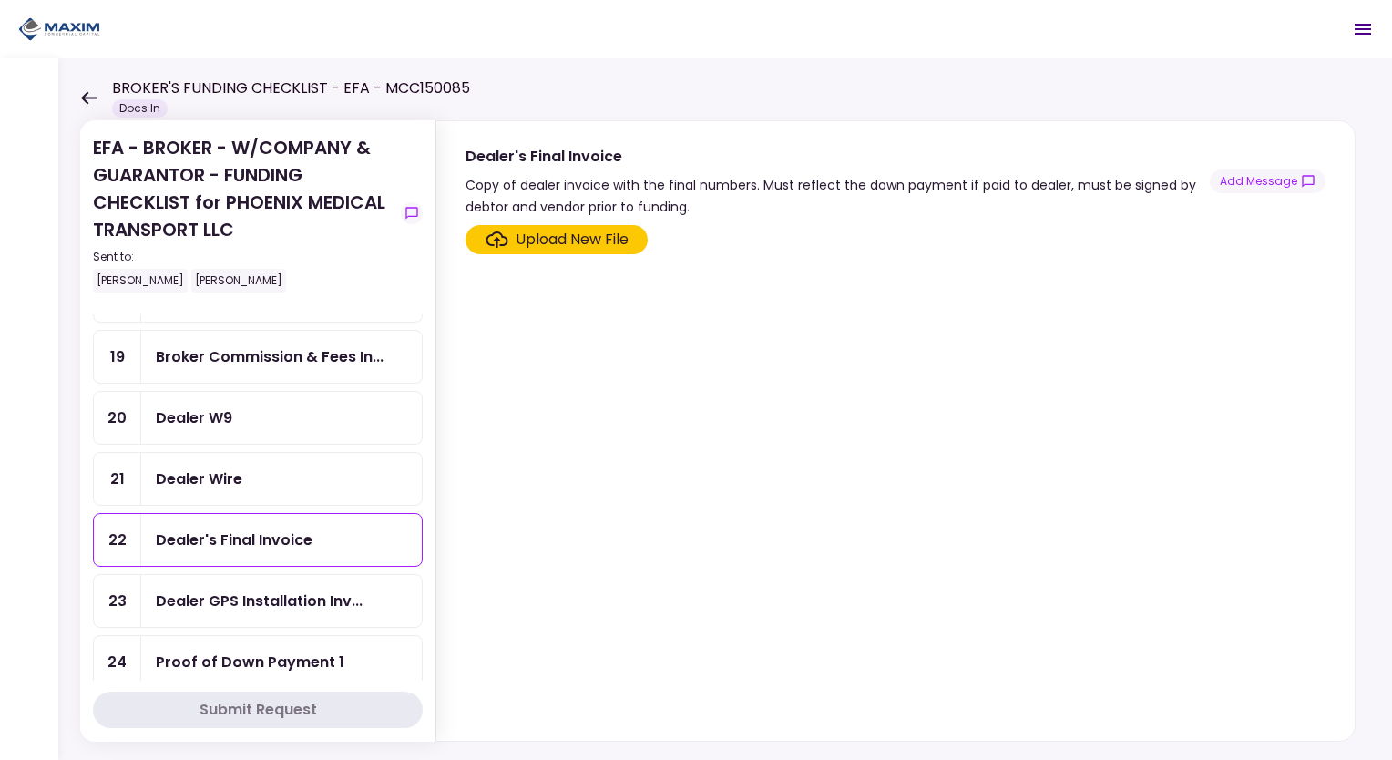
click at [260, 467] on div "Dealer Wire" at bounding box center [281, 478] width 251 height 23
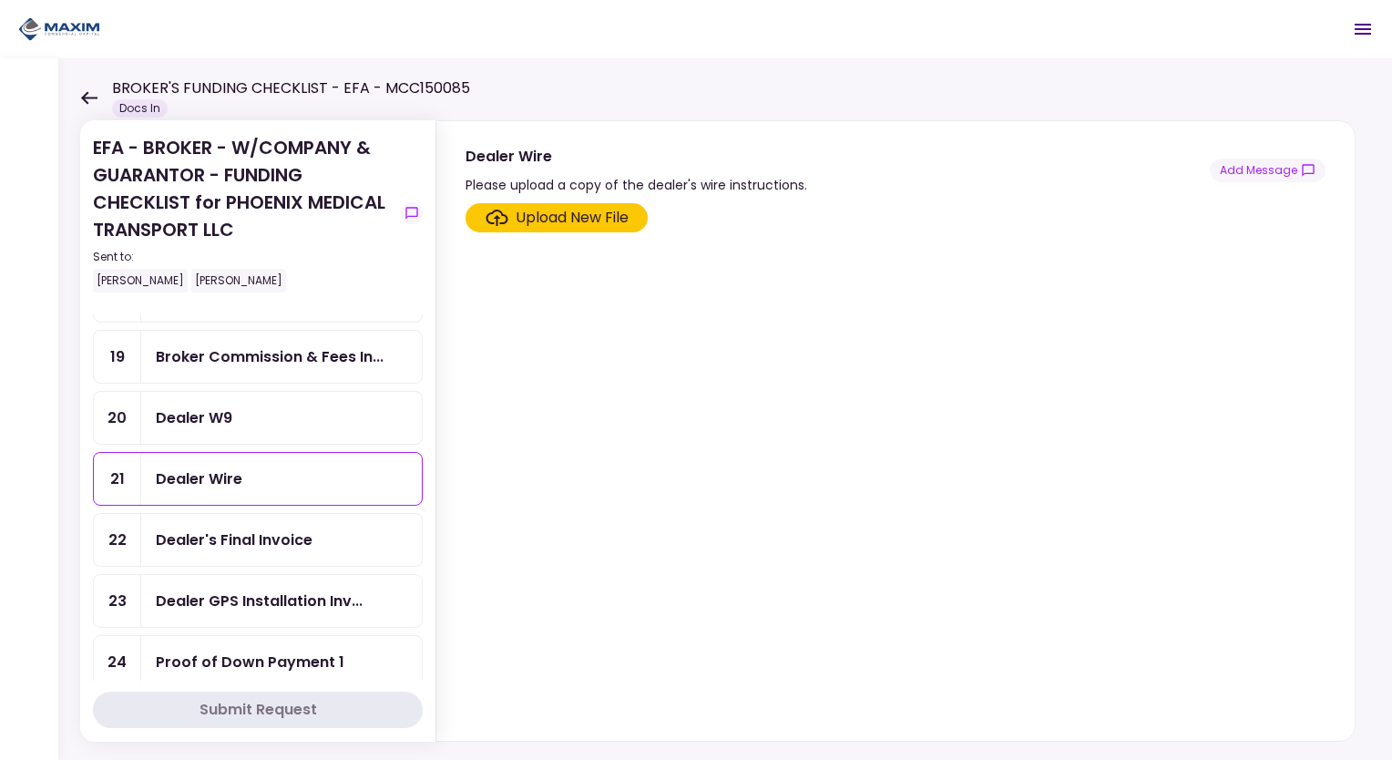
click at [260, 406] on div "Dealer W9" at bounding box center [281, 417] width 251 height 23
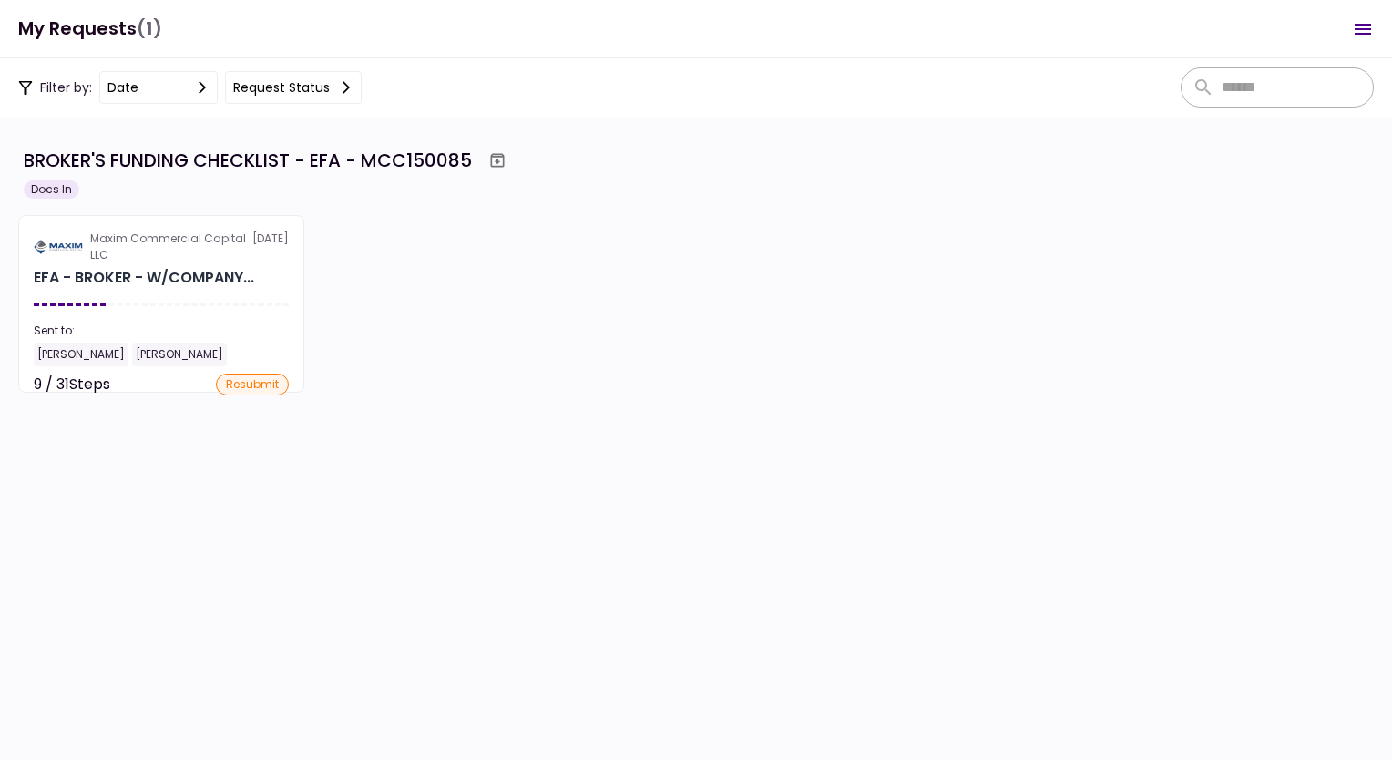
click at [1372, 27] on icon "Open menu" at bounding box center [1362, 29] width 22 height 22
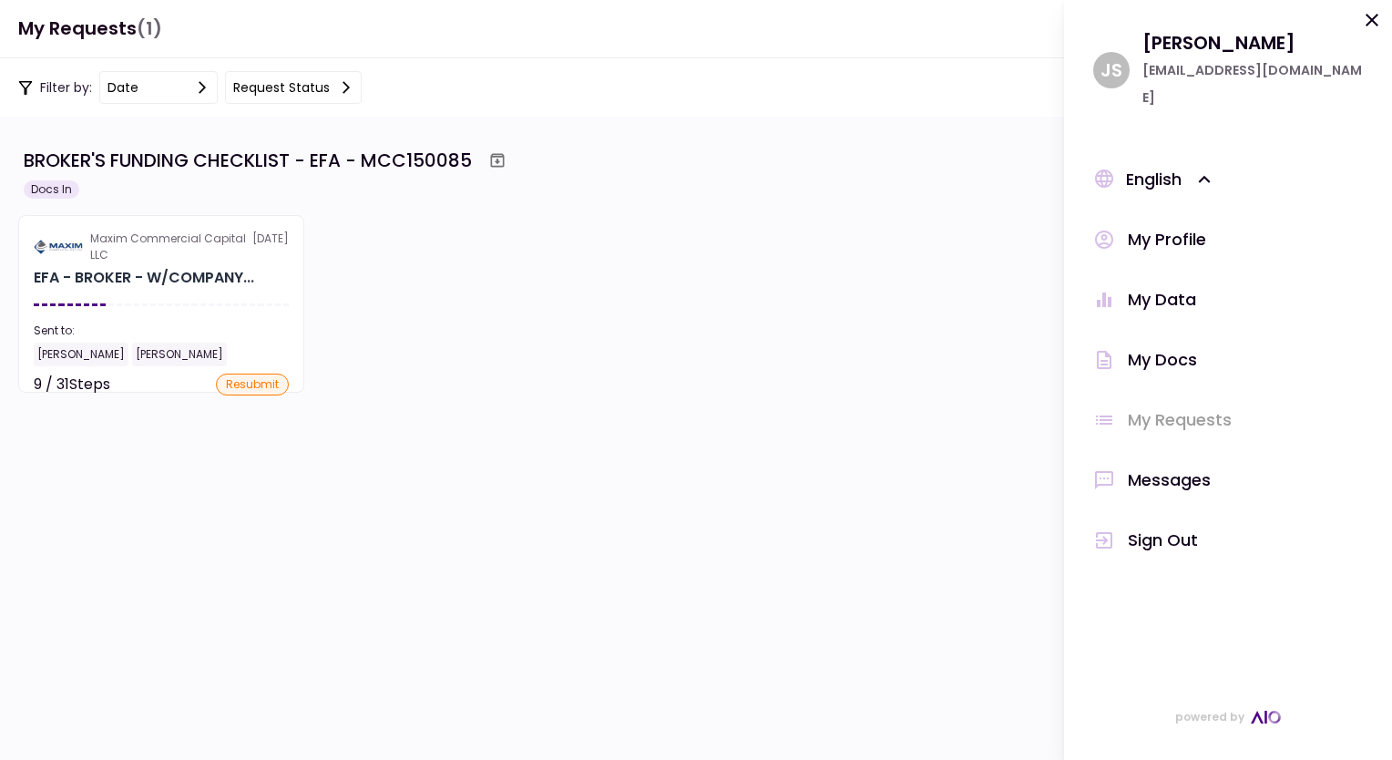
click at [1166, 226] on div "My Profile" at bounding box center [1166, 239] width 78 height 27
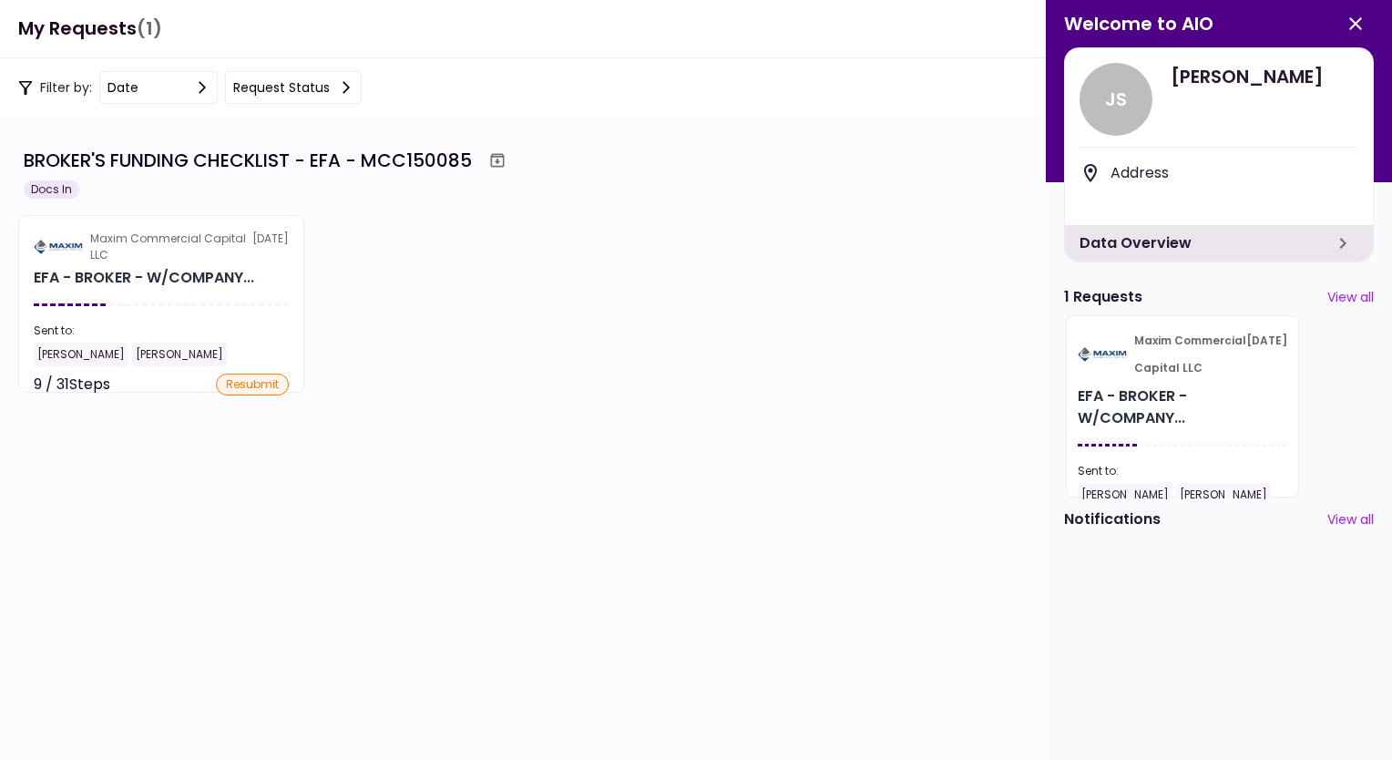
click at [1116, 97] on div "J S" at bounding box center [1115, 99] width 73 height 73
click at [1239, 232] on div "Data Overview" at bounding box center [1219, 243] width 308 height 36
click at [1332, 236] on icon "button" at bounding box center [1342, 243] width 22 height 22
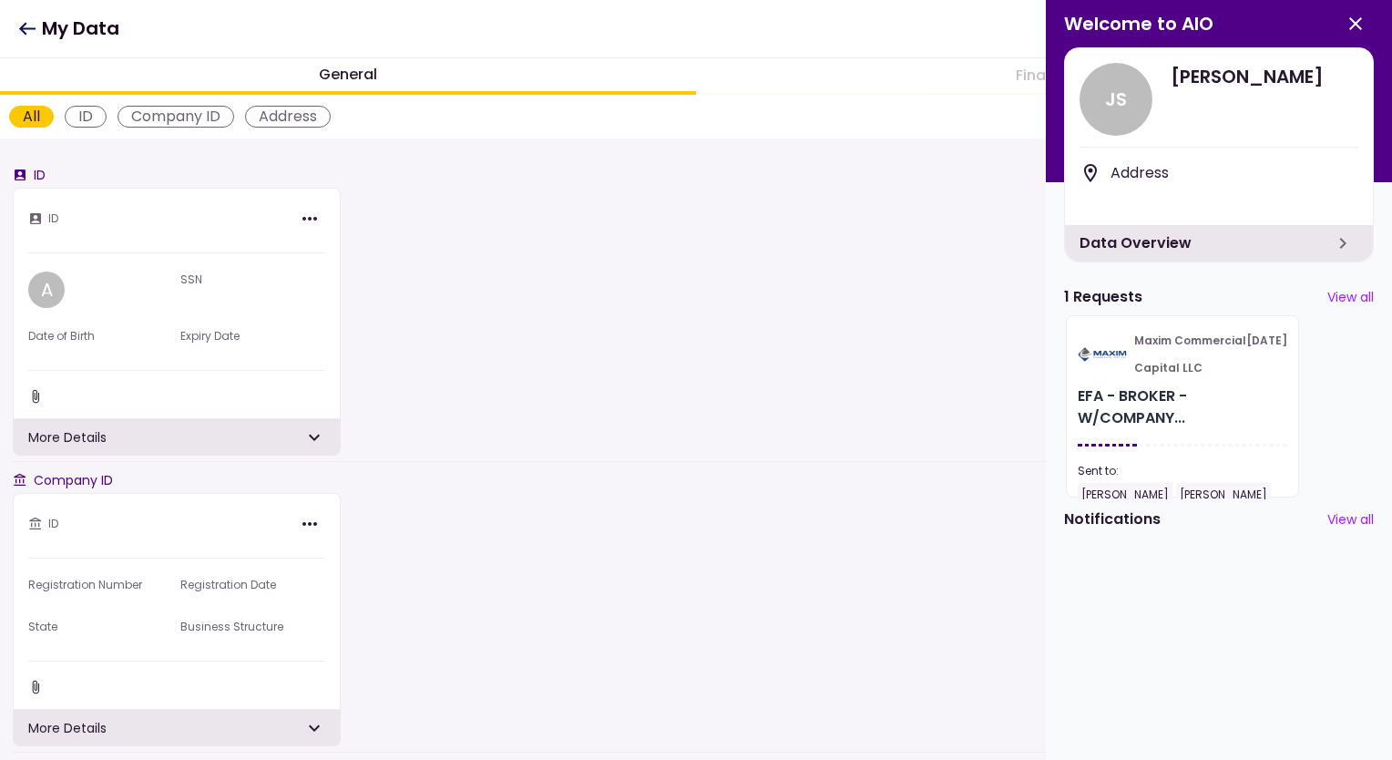
click at [91, 126] on div "ID" at bounding box center [86, 117] width 42 height 22
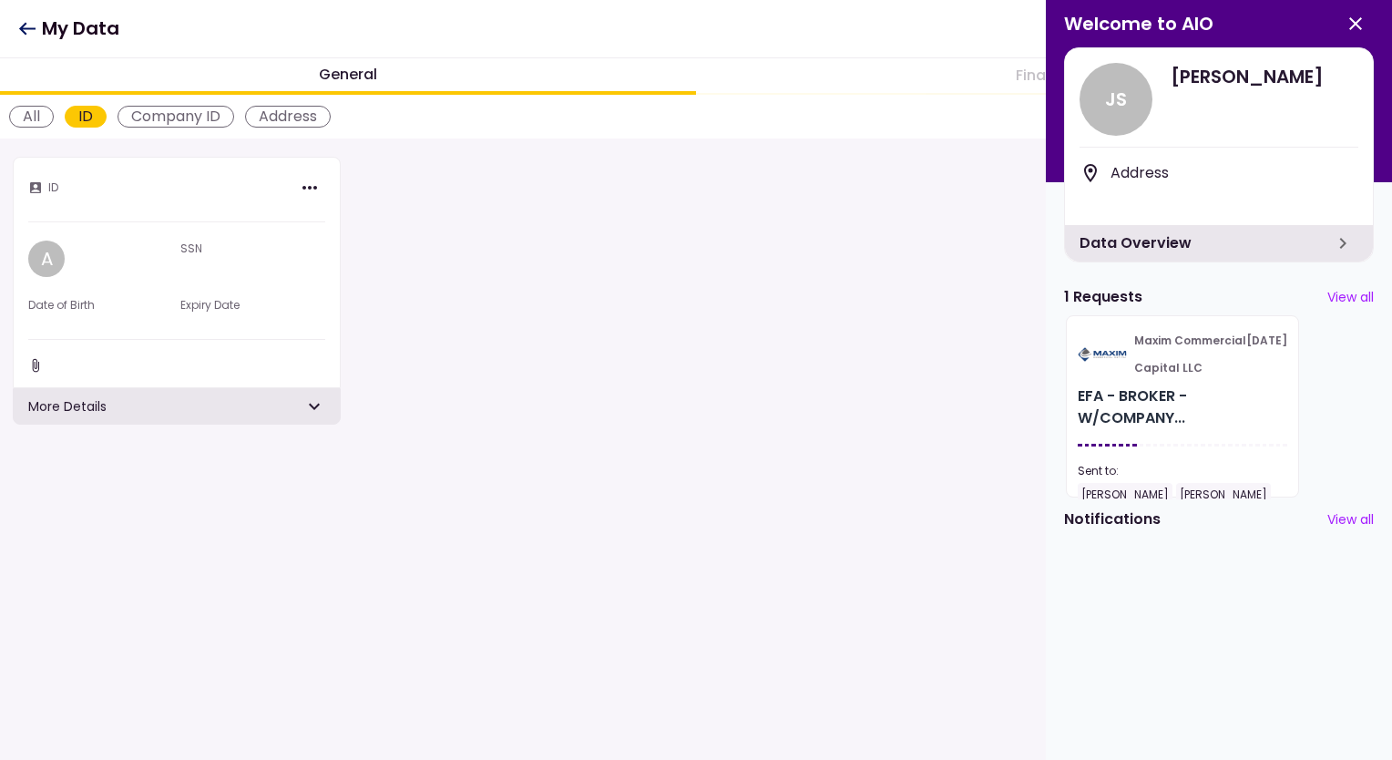
click at [130, 121] on div "Company ID" at bounding box center [175, 117] width 117 height 22
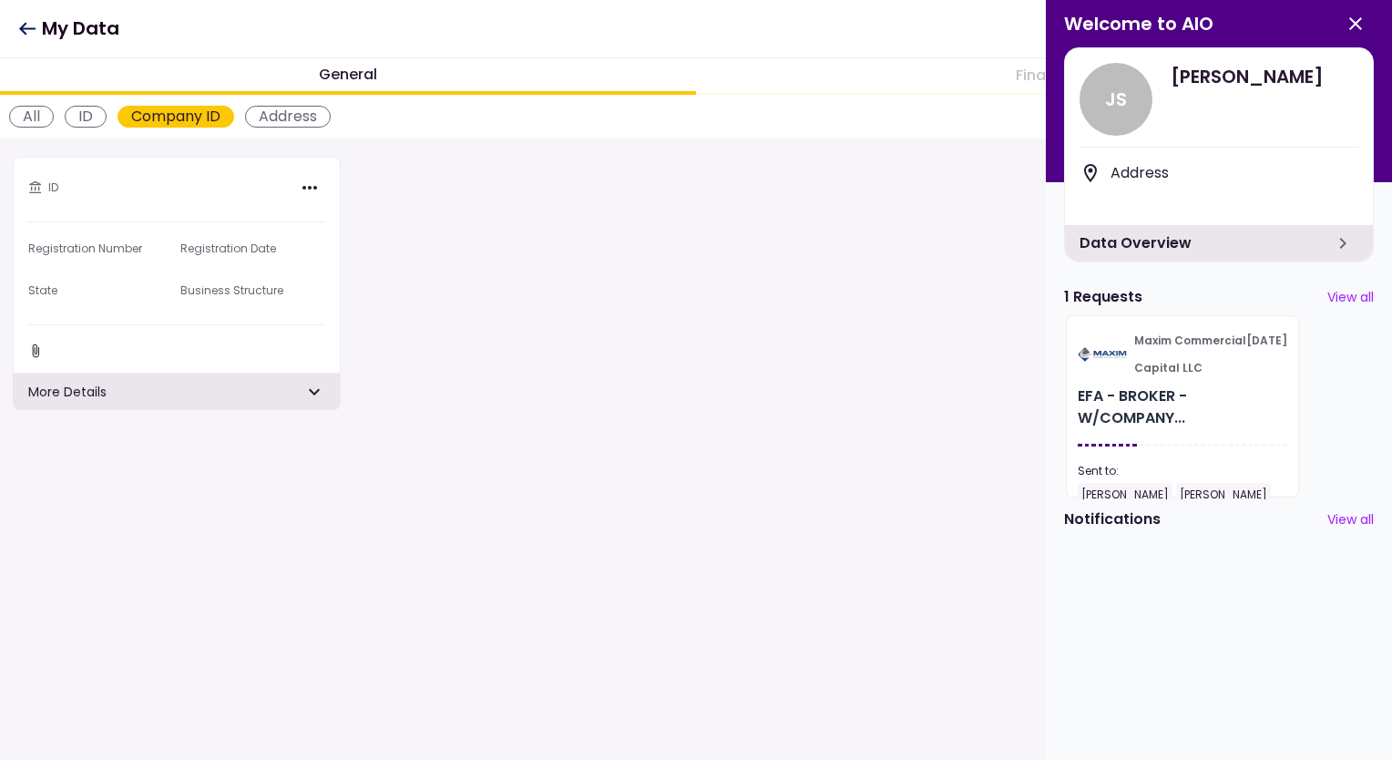
click at [328, 127] on div "All ID Company ID Address" at bounding box center [696, 117] width 1392 height 44
click at [291, 115] on div "Address" at bounding box center [288, 117] width 86 height 22
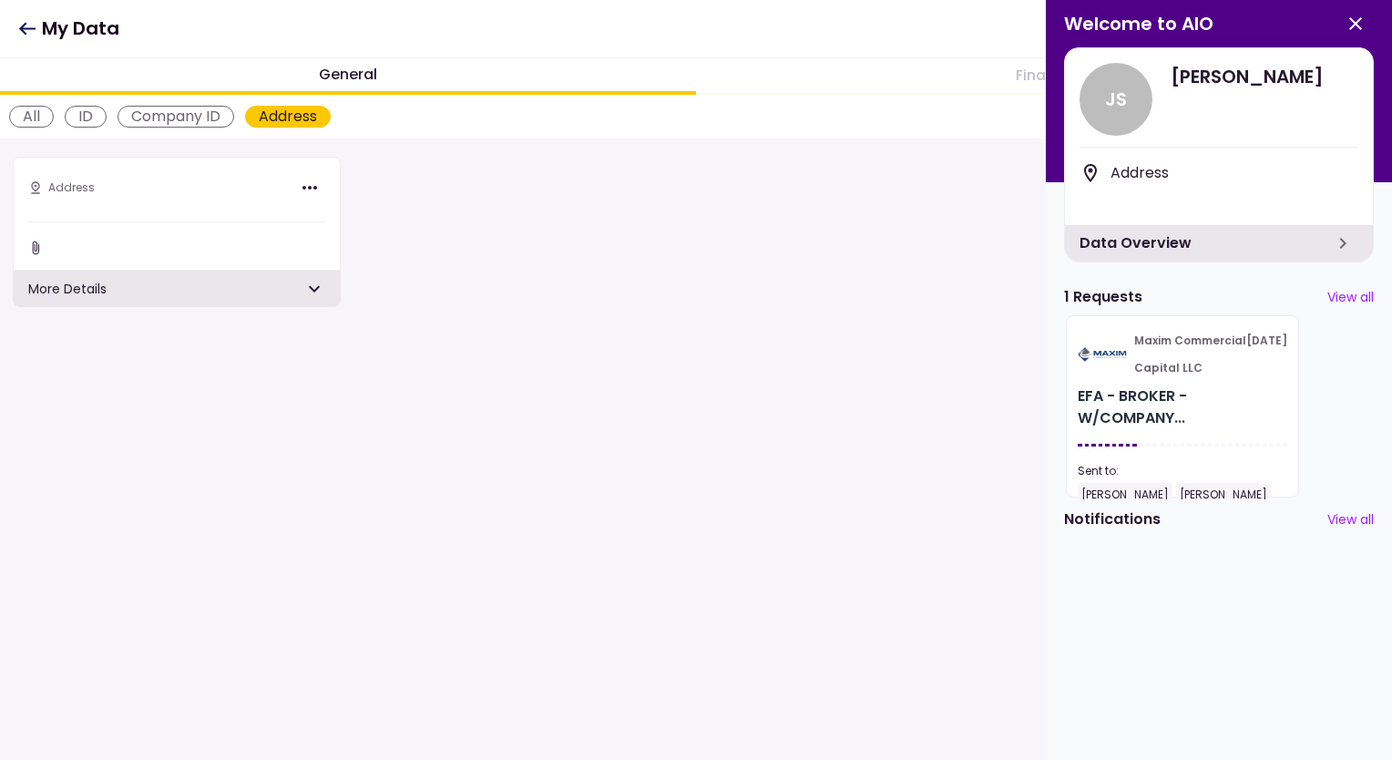
click at [1344, 305] on button "View all" at bounding box center [1350, 297] width 46 height 19
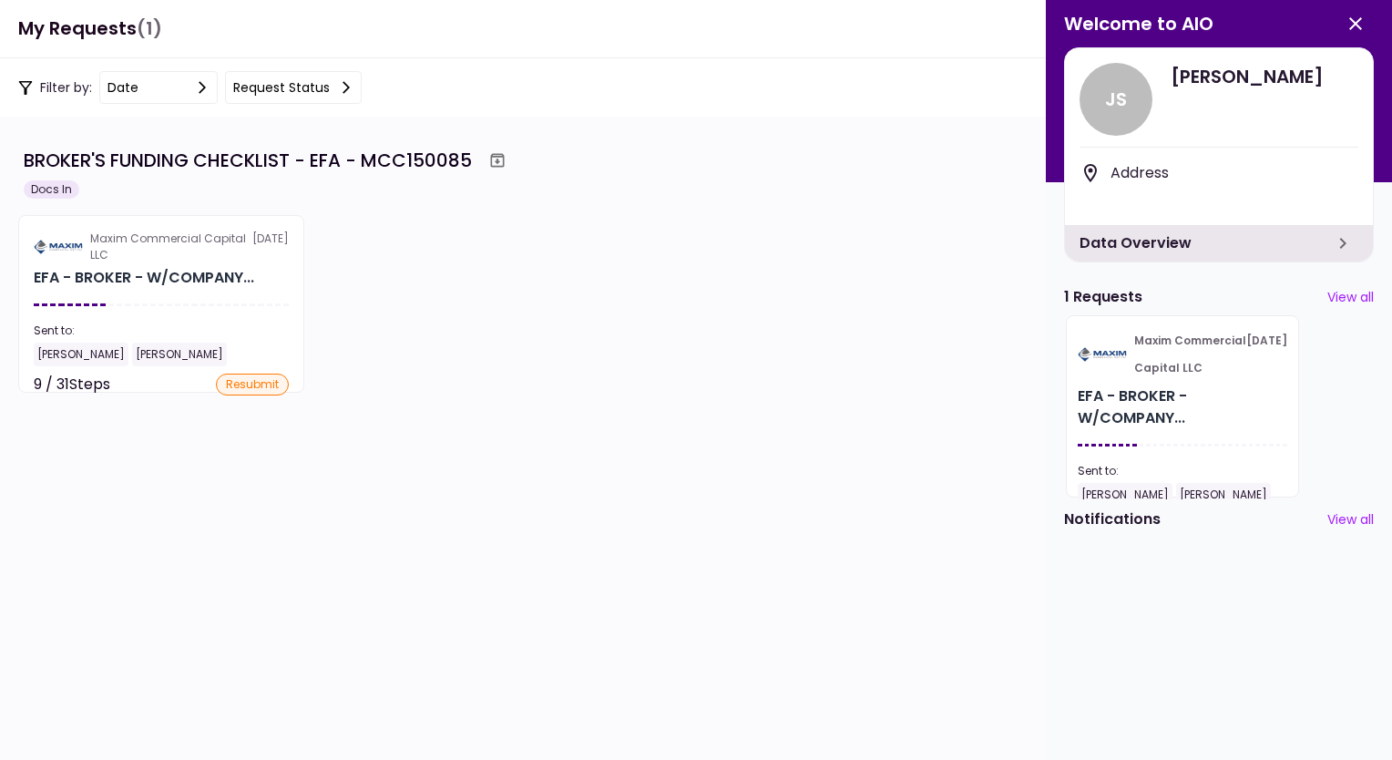
click at [1349, 293] on button "View all" at bounding box center [1350, 297] width 46 height 19
click at [1327, 517] on button "View all" at bounding box center [1350, 519] width 46 height 19
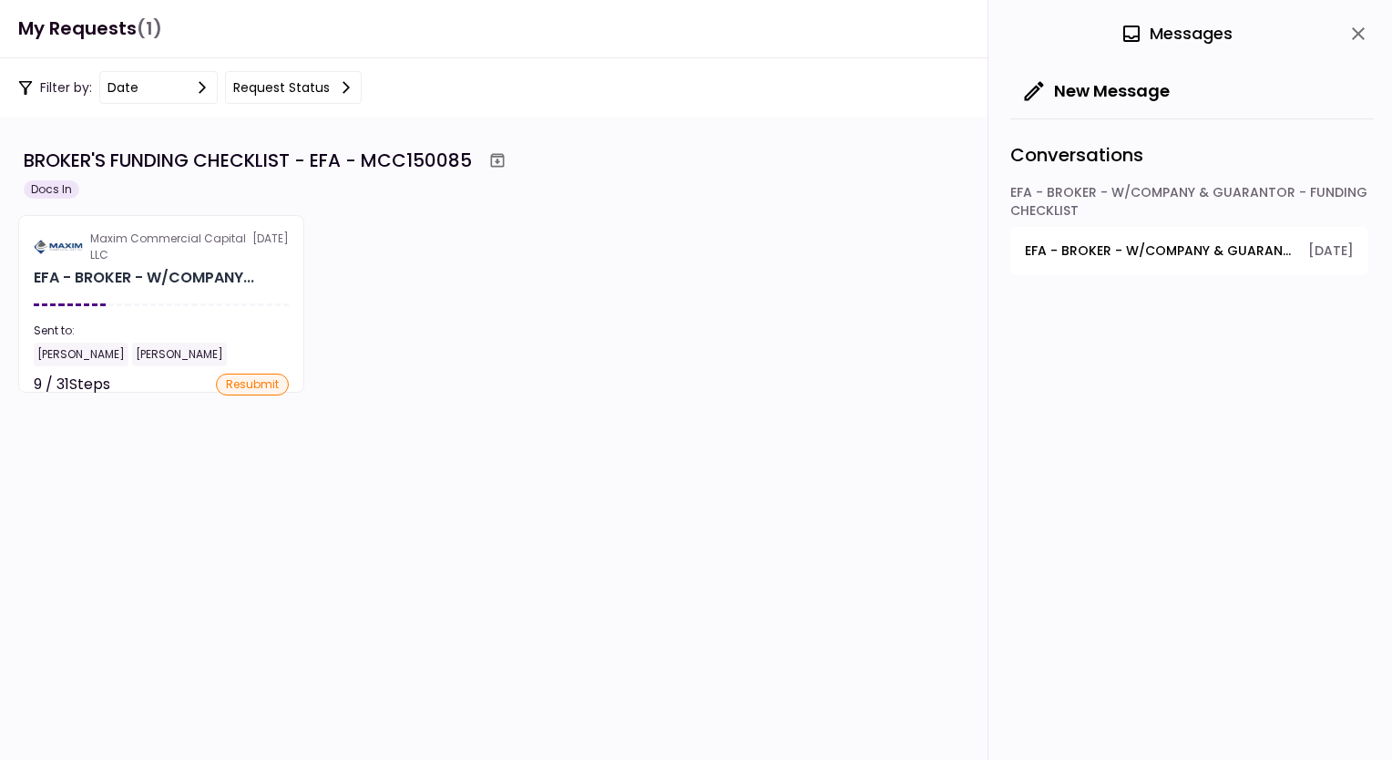
click at [1224, 183] on div "EFA - BROKER - W/COMPANY & GUARANTOR - FUNDING CHECKLIST" at bounding box center [1189, 205] width 358 height 44
click at [1211, 236] on button "EFA - BROKER - W/COMPANY & GUARANTOR - FUNDING CHECKLIST - Sales Tax Paid 2.10.…" at bounding box center [1189, 251] width 358 height 48
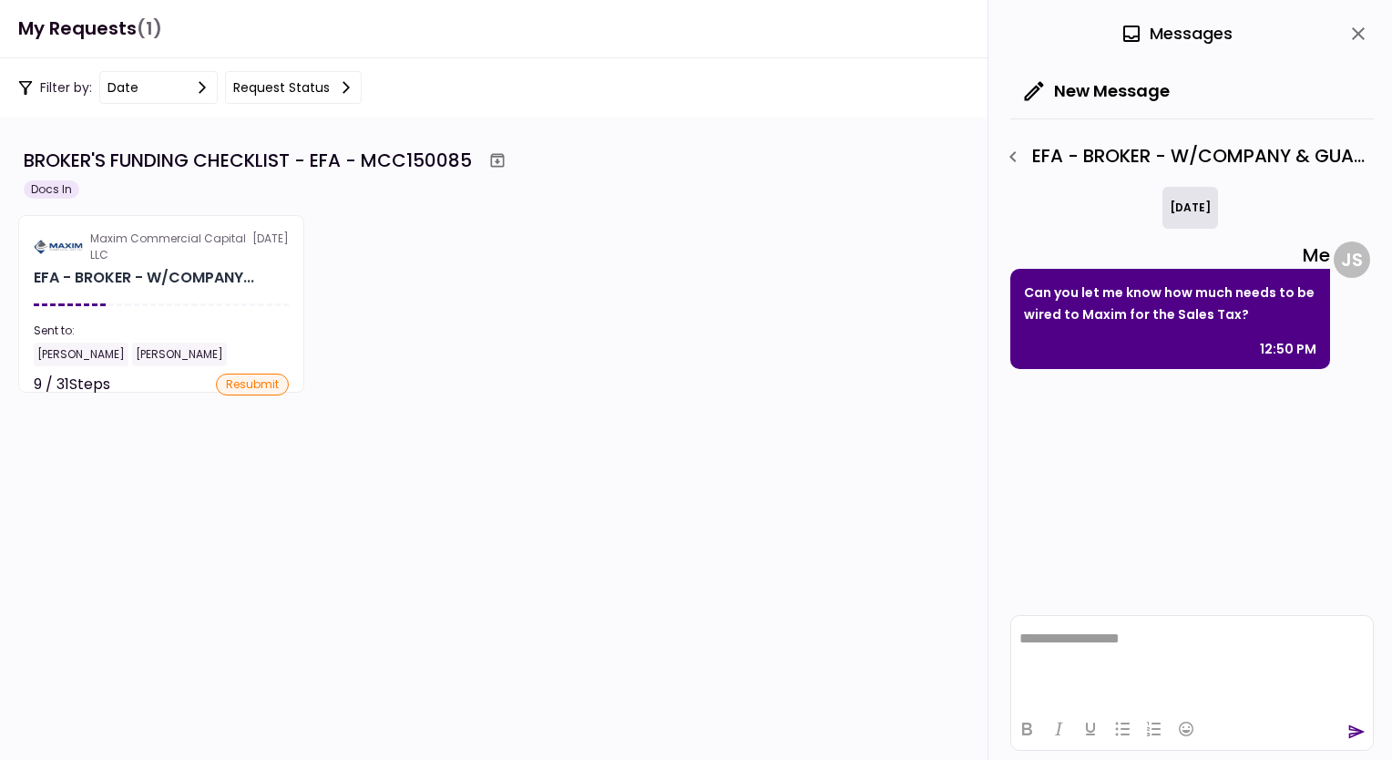
click at [1015, 146] on icon "button" at bounding box center [1013, 157] width 22 height 22
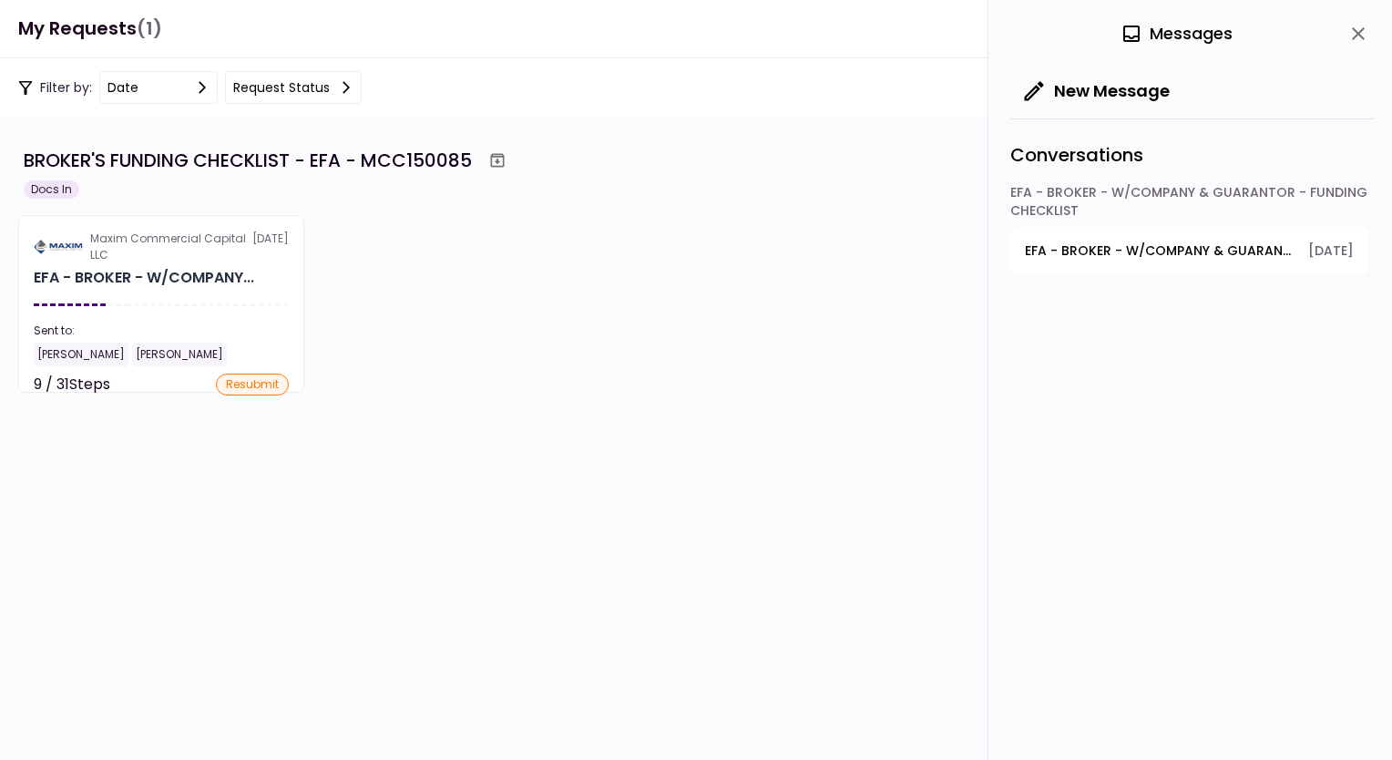
click at [1353, 47] on button "close" at bounding box center [1357, 33] width 31 height 31
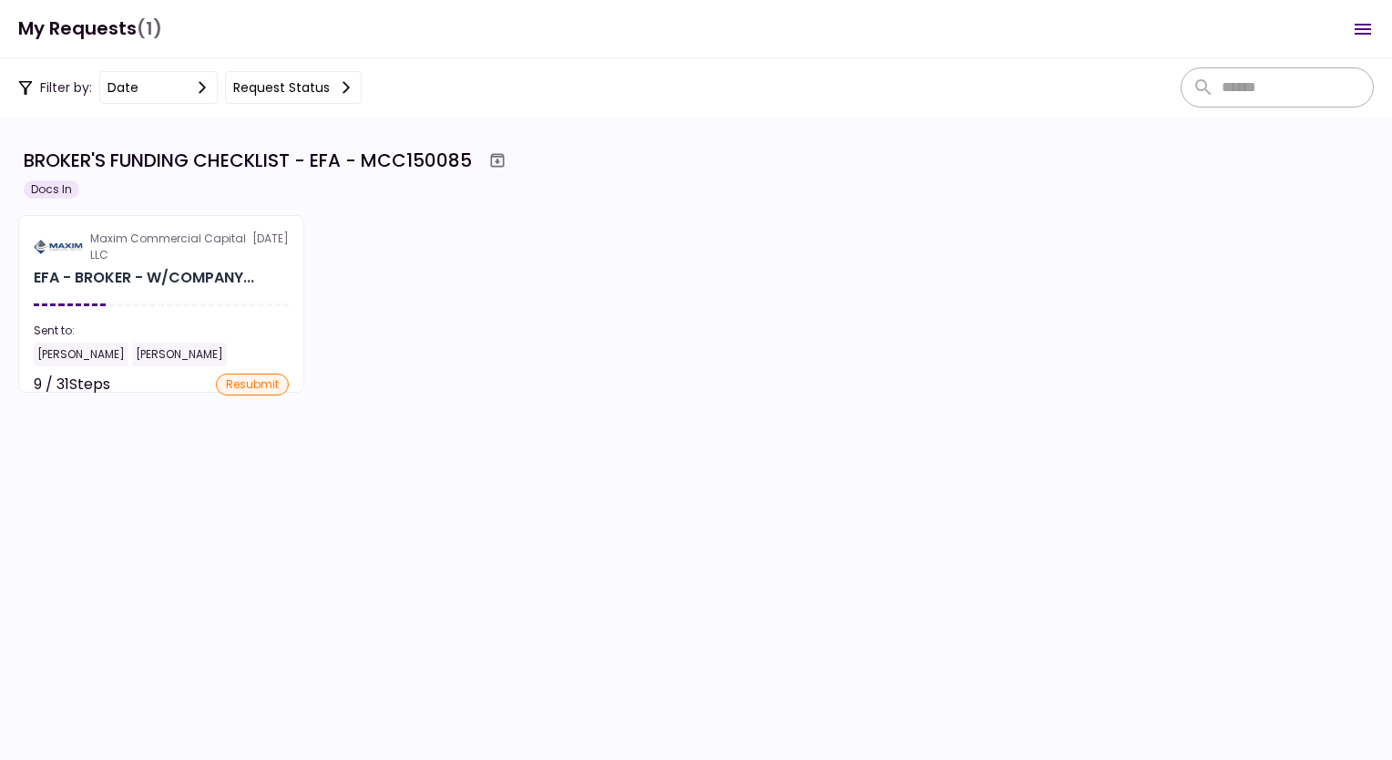
click at [111, 35] on h1 "My Requests (1)" at bounding box center [90, 28] width 144 height 37
click at [1357, 33] on icon "Open menu" at bounding box center [1362, 29] width 16 height 11
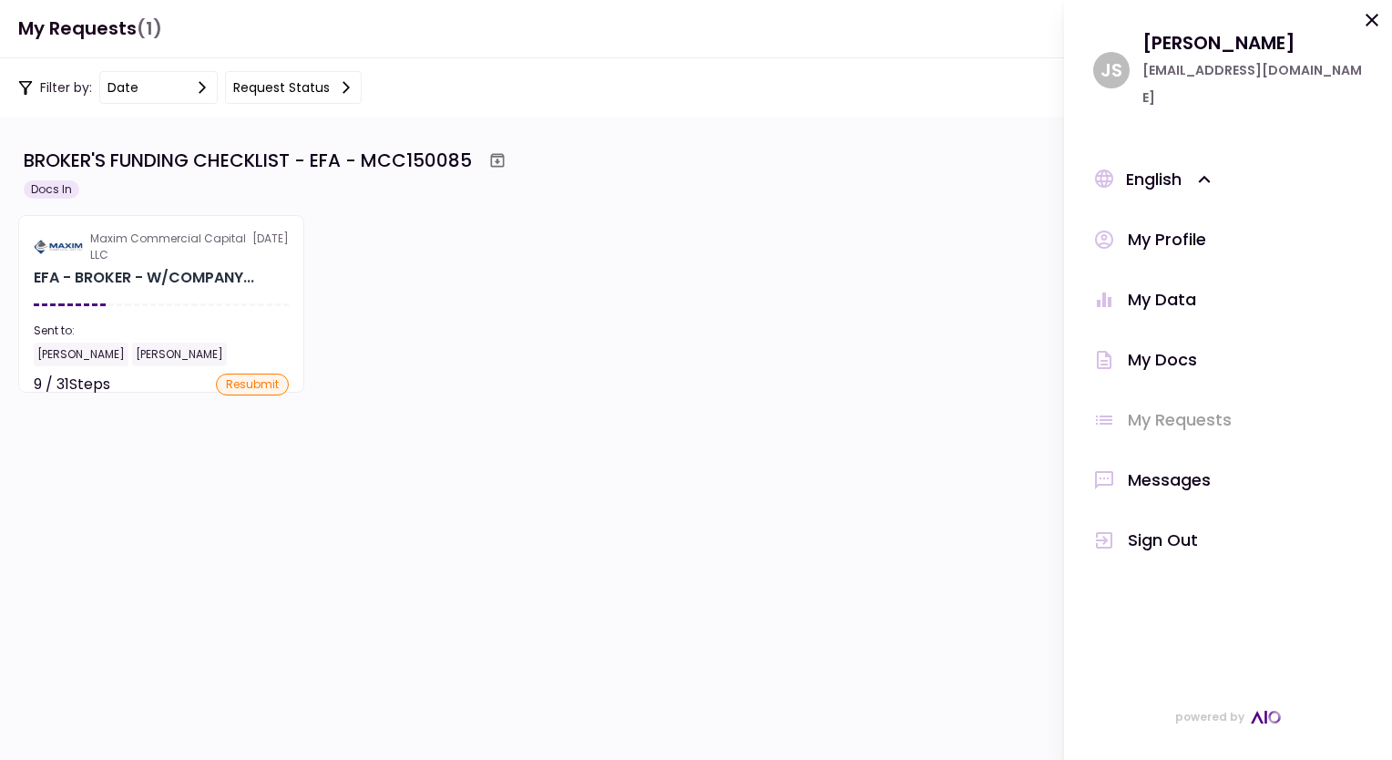
click at [1174, 69] on div "operations@veritasef.com" at bounding box center [1252, 83] width 220 height 55
click at [1111, 61] on div "J S" at bounding box center [1111, 70] width 36 height 36
click at [1178, 48] on div "Julie Stephens" at bounding box center [1252, 42] width 220 height 27
click at [1178, 70] on div "operations@veritasef.com" at bounding box center [1252, 83] width 220 height 55
click at [1208, 176] on icon at bounding box center [1204, 179] width 12 height 7
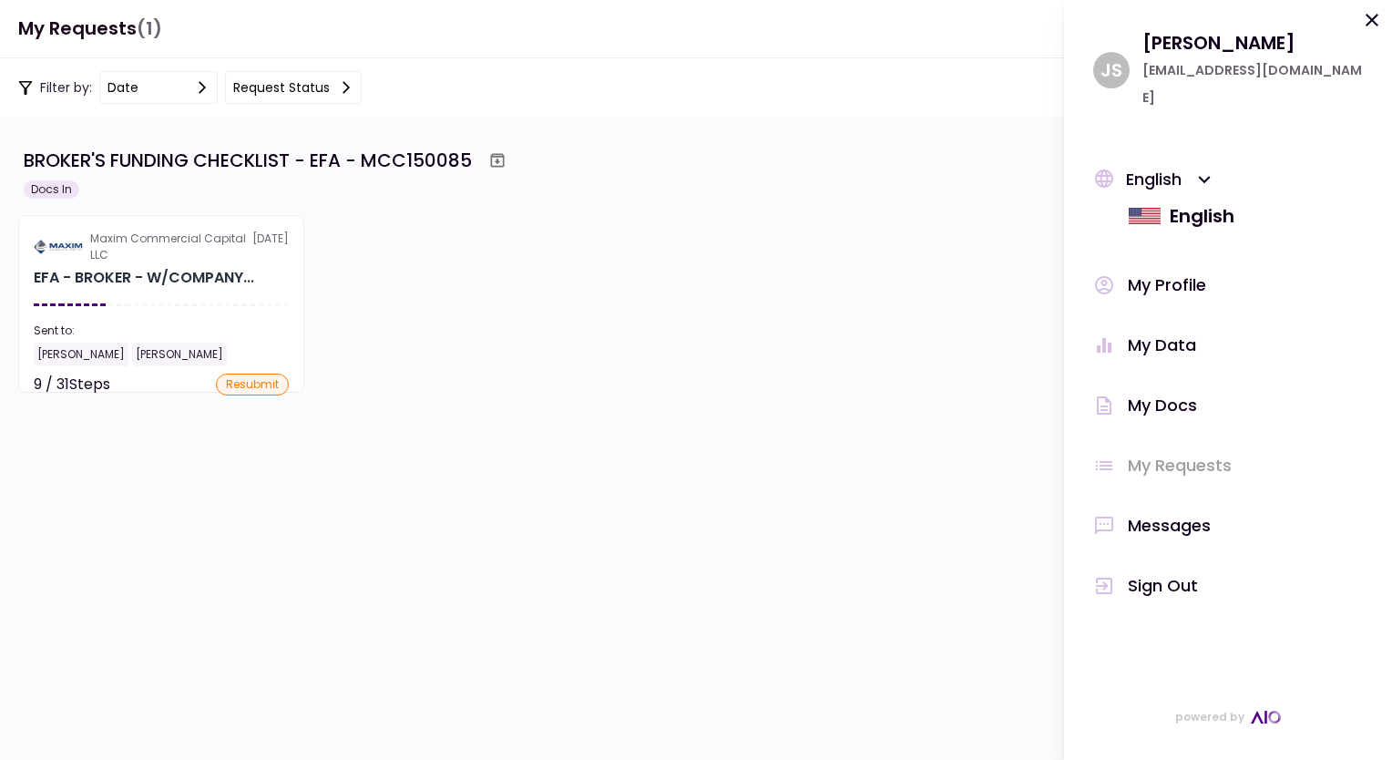
click at [1208, 176] on icon at bounding box center [1204, 179] width 12 height 7
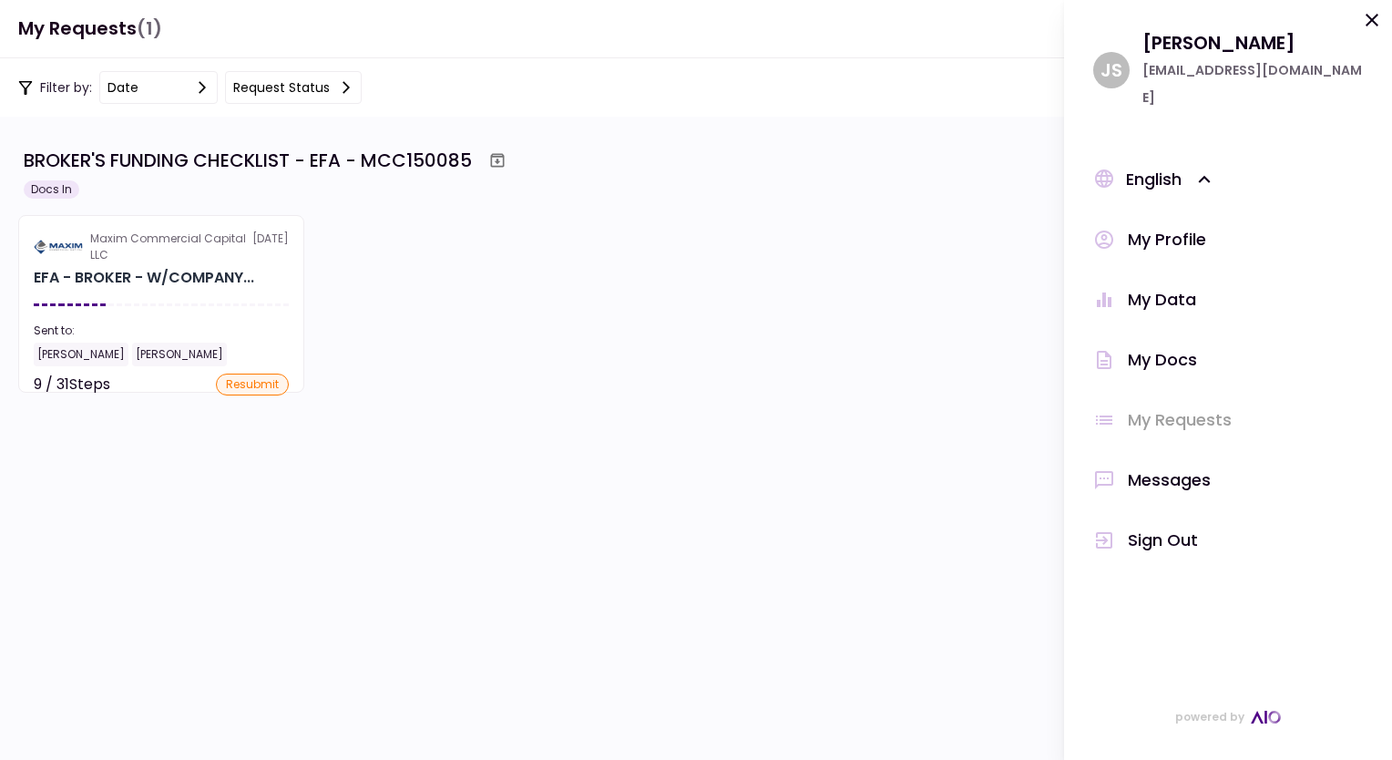
click at [1163, 346] on div "My Docs" at bounding box center [1161, 359] width 69 height 27
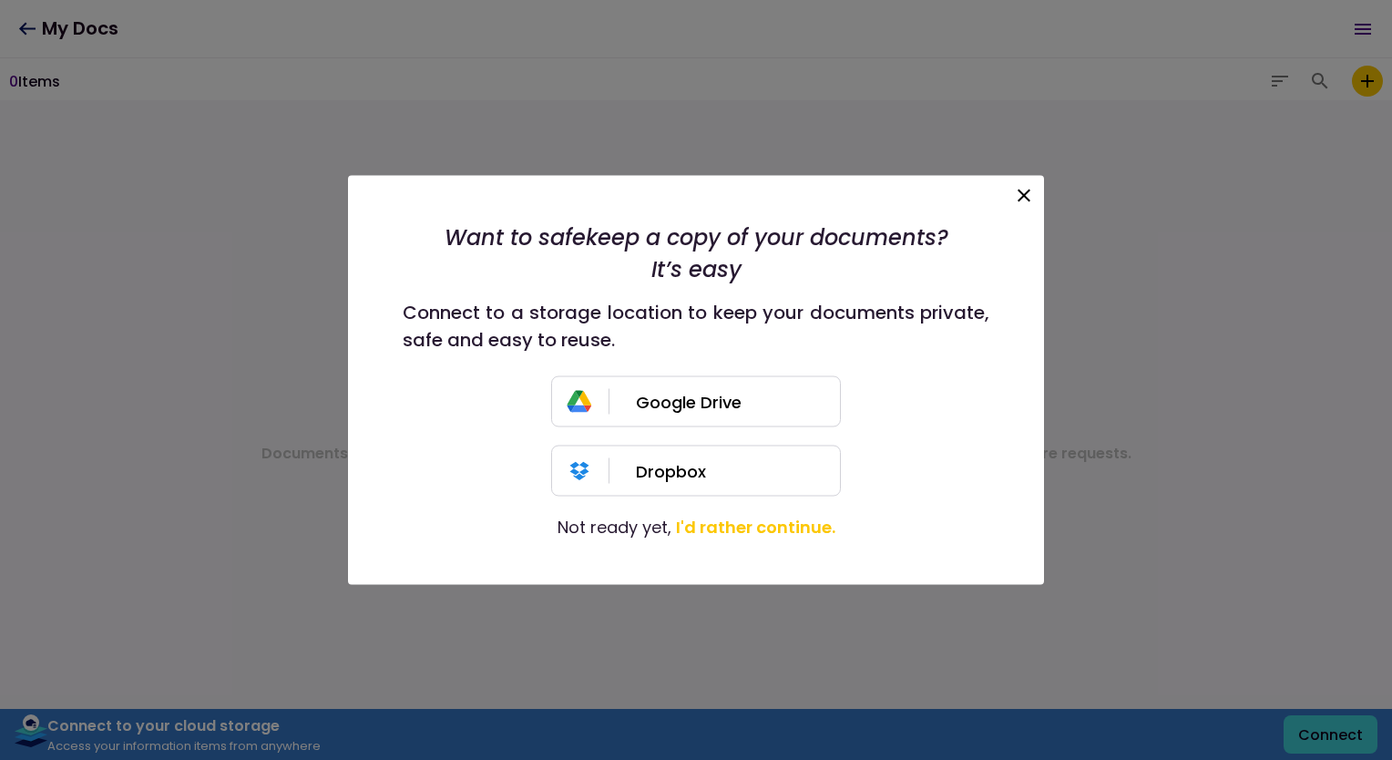
click at [1025, 188] on icon at bounding box center [1024, 196] width 22 height 22
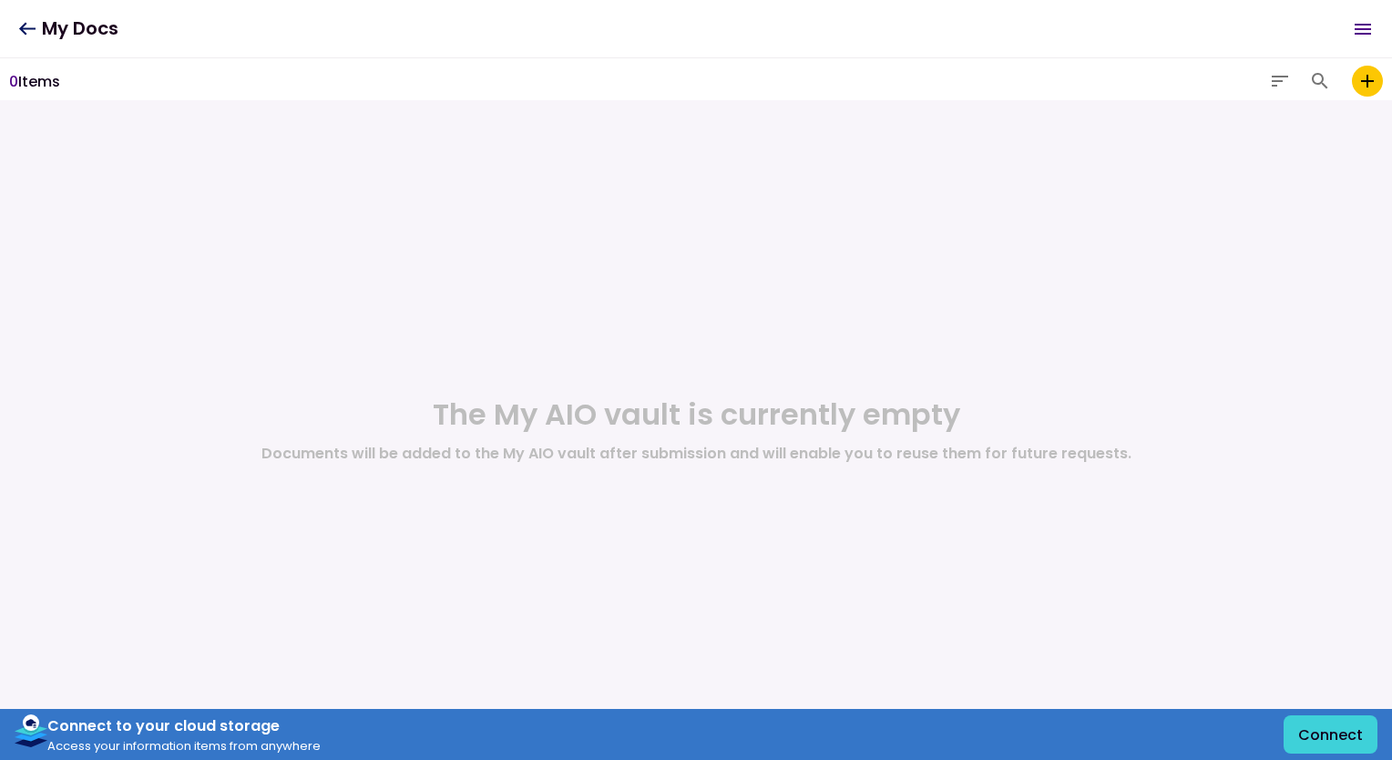
click at [1352, 35] on icon "Open menu" at bounding box center [1362, 29] width 22 height 22
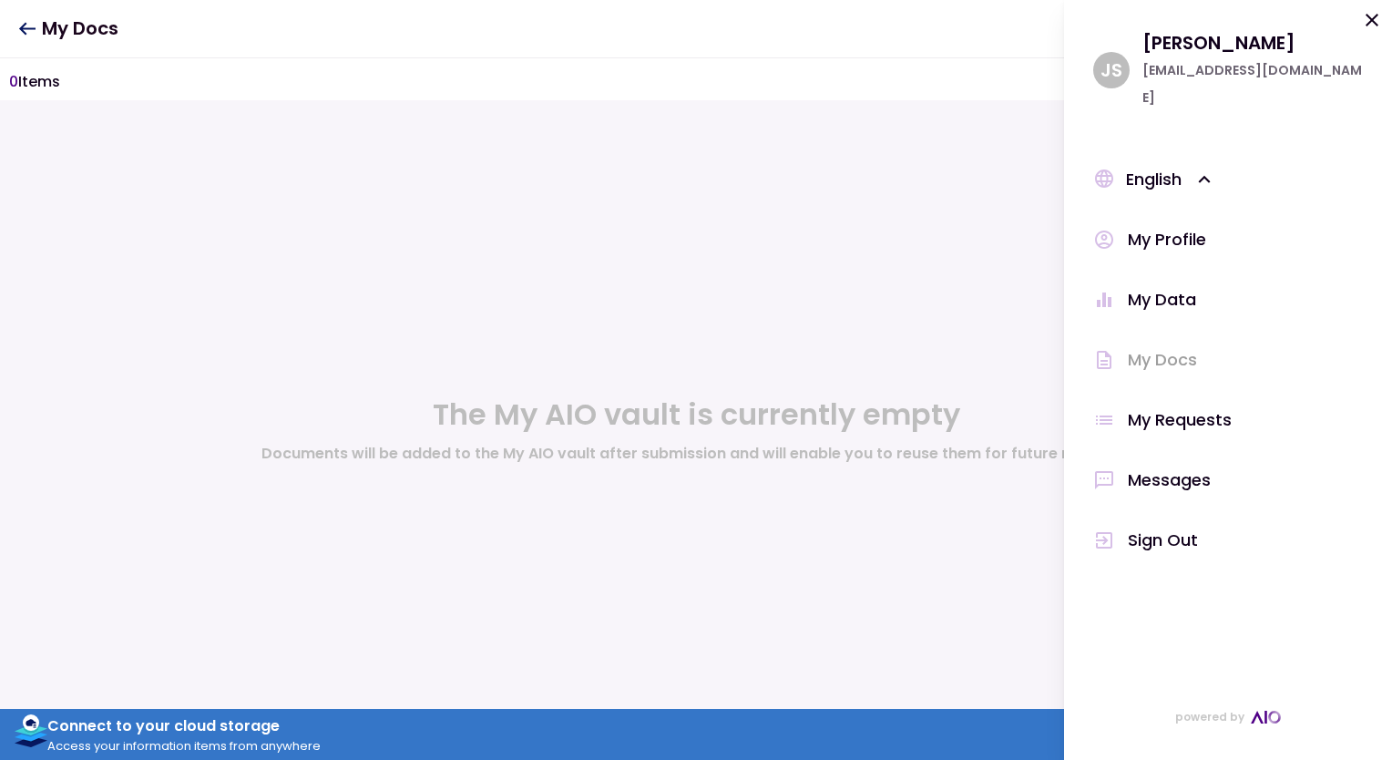
click at [1177, 226] on div "My Profile" at bounding box center [1166, 239] width 78 height 27
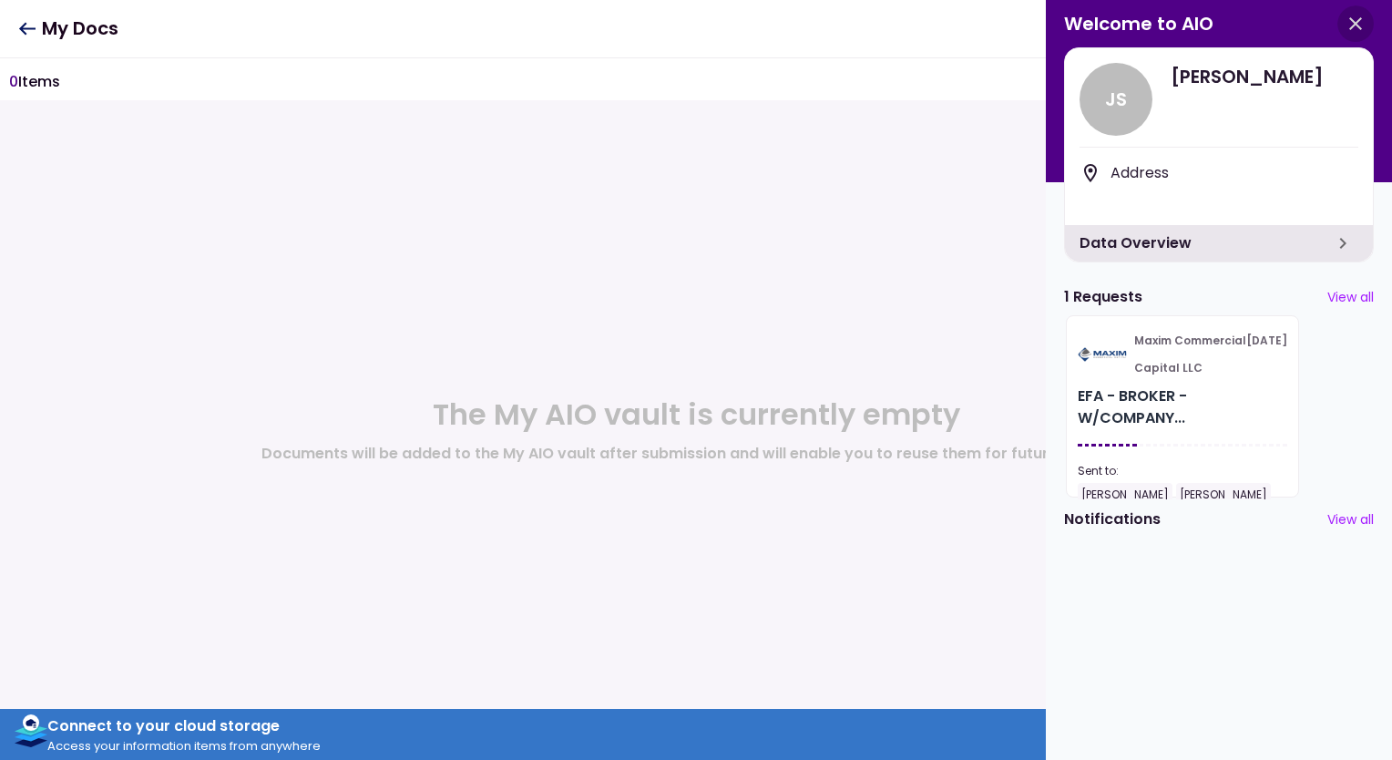
click at [1341, 24] on button "button" at bounding box center [1355, 23] width 36 height 36
